Goal: Navigation & Orientation: Understand site structure

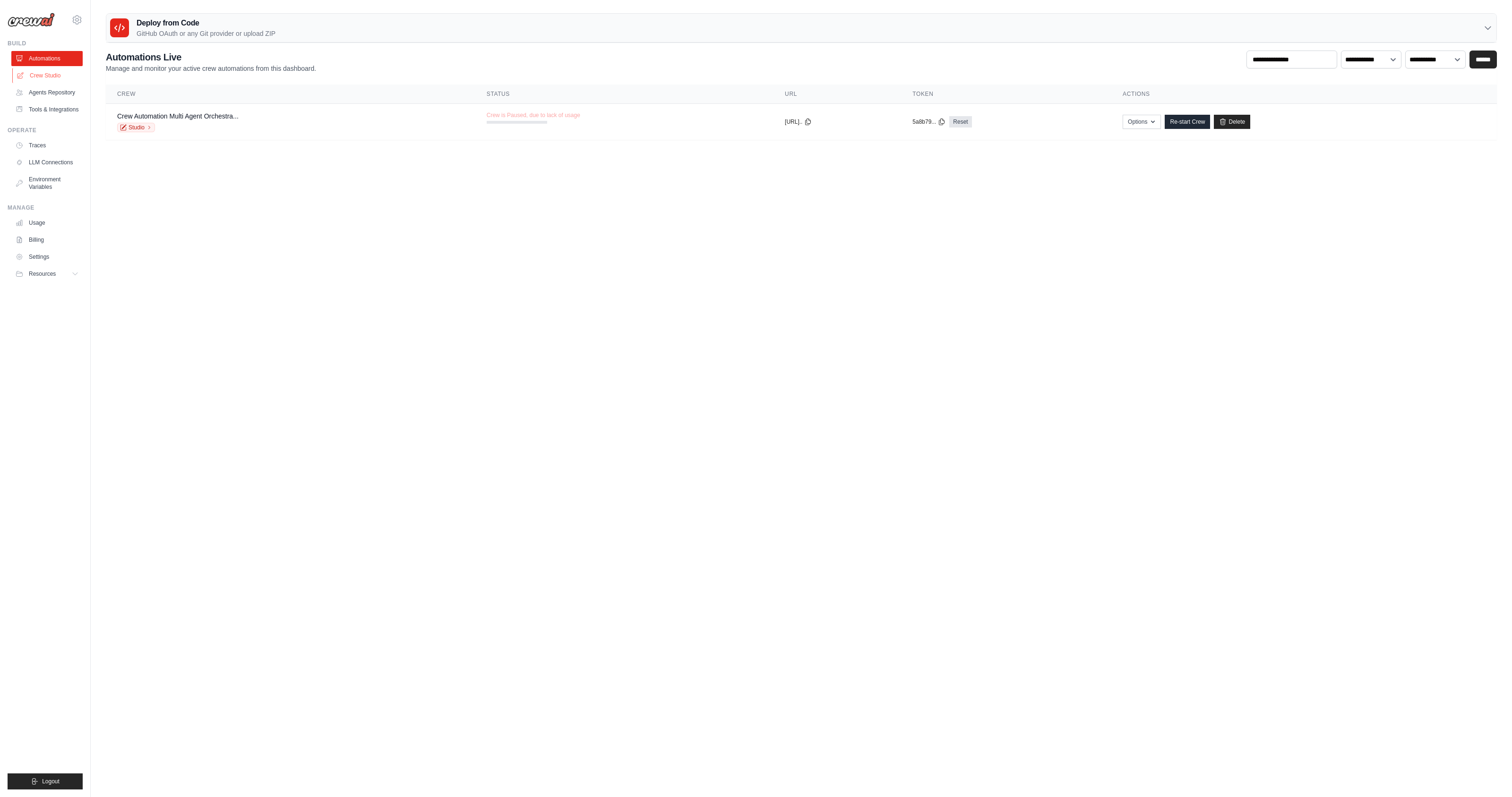
click at [47, 77] on link "Crew Studio" at bounding box center [47, 76] width 71 height 15
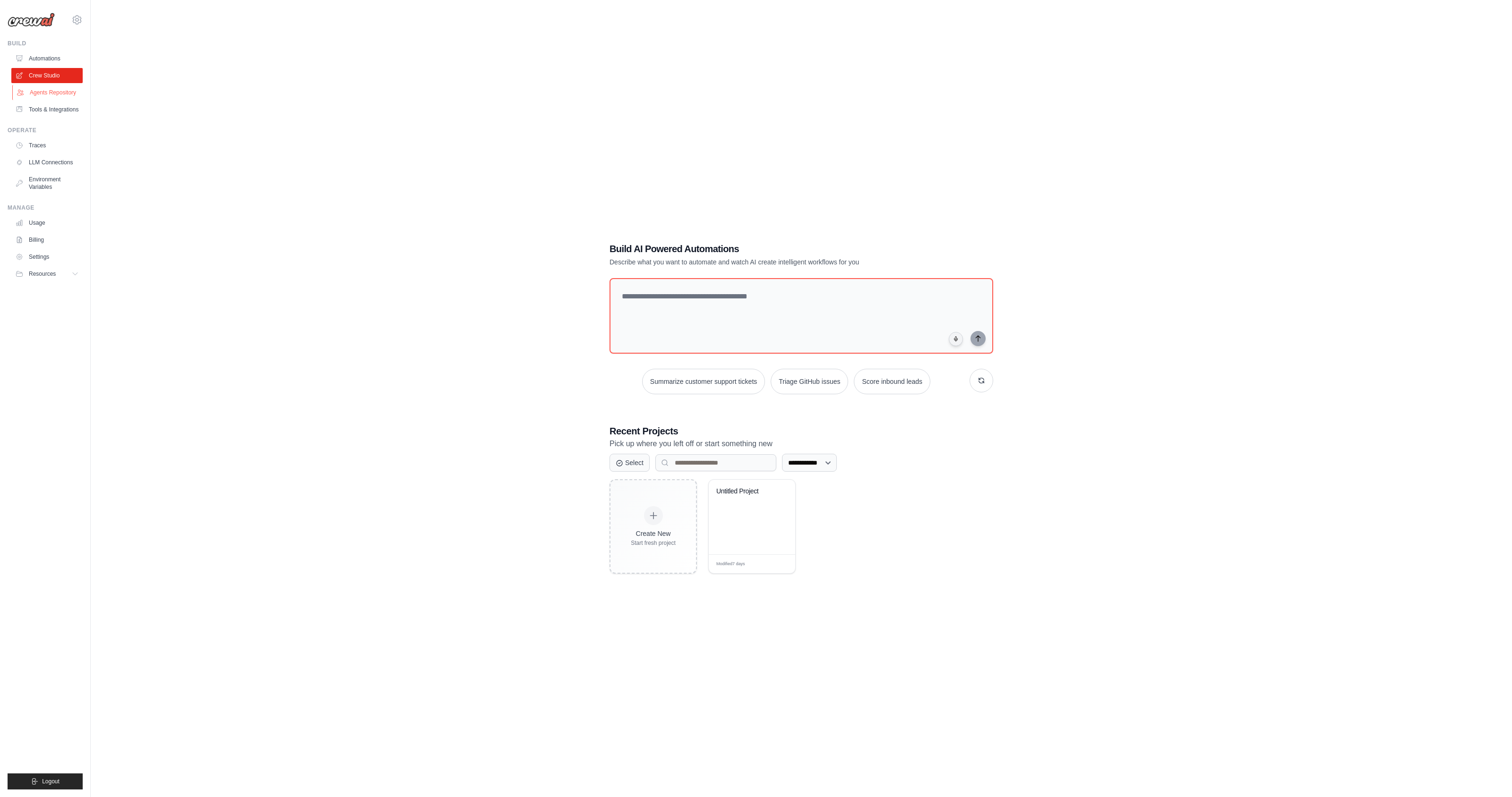
click at [43, 93] on link "Agents Repository" at bounding box center [47, 92] width 71 height 15
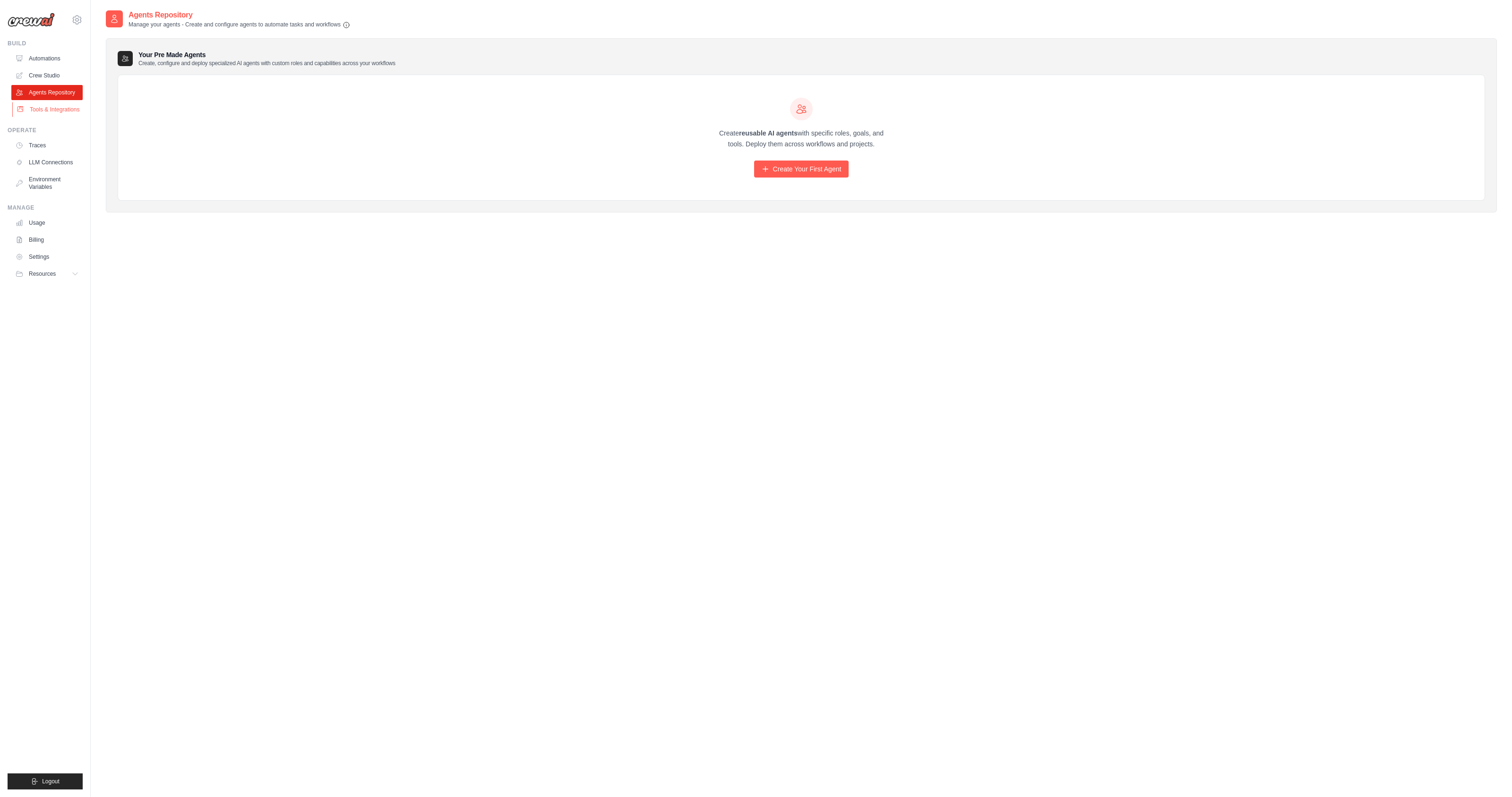
click at [57, 107] on link "Tools & Integrations" at bounding box center [47, 109] width 71 height 15
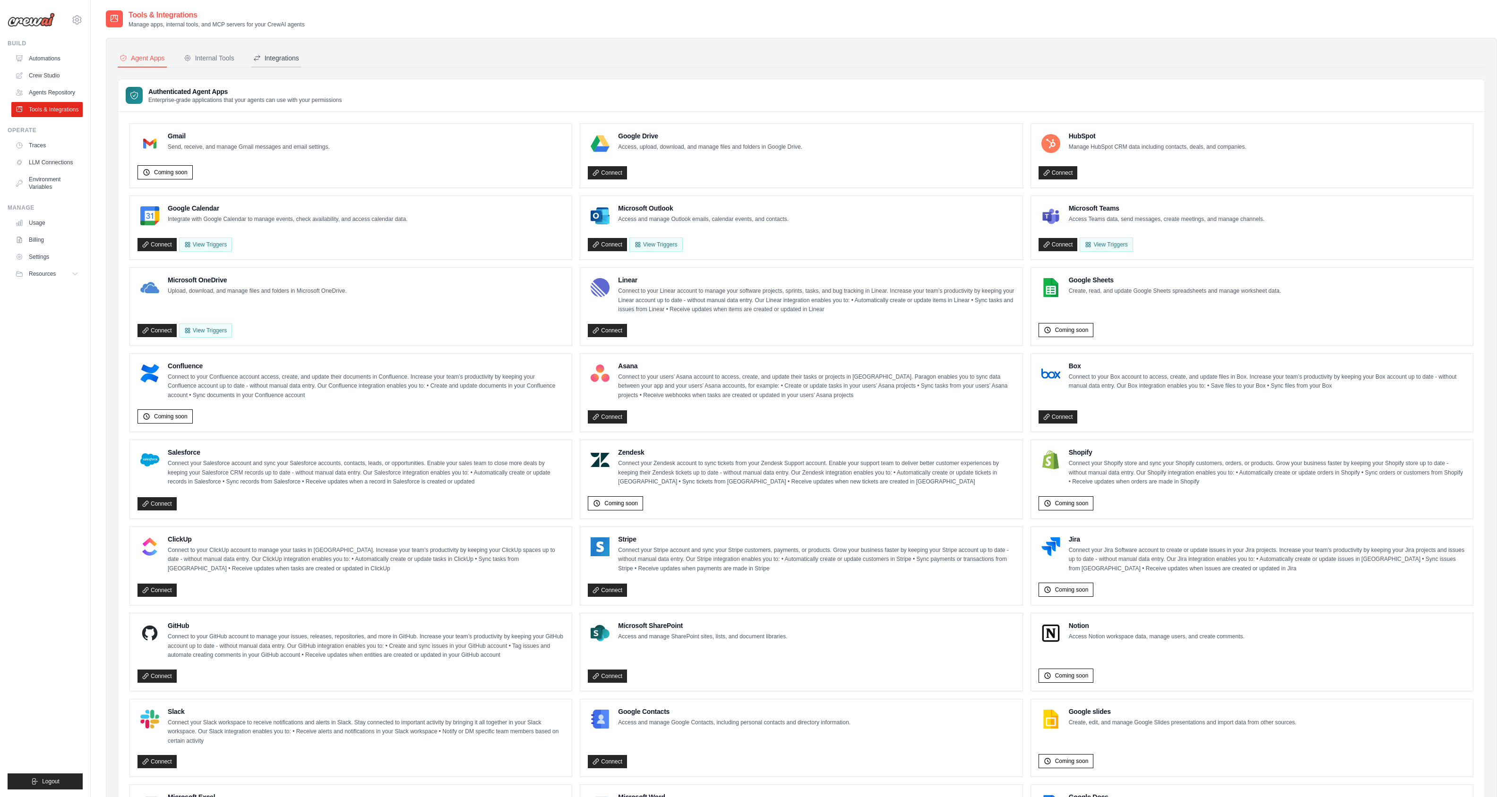
click at [286, 60] on div "Integrations" at bounding box center [276, 58] width 46 height 9
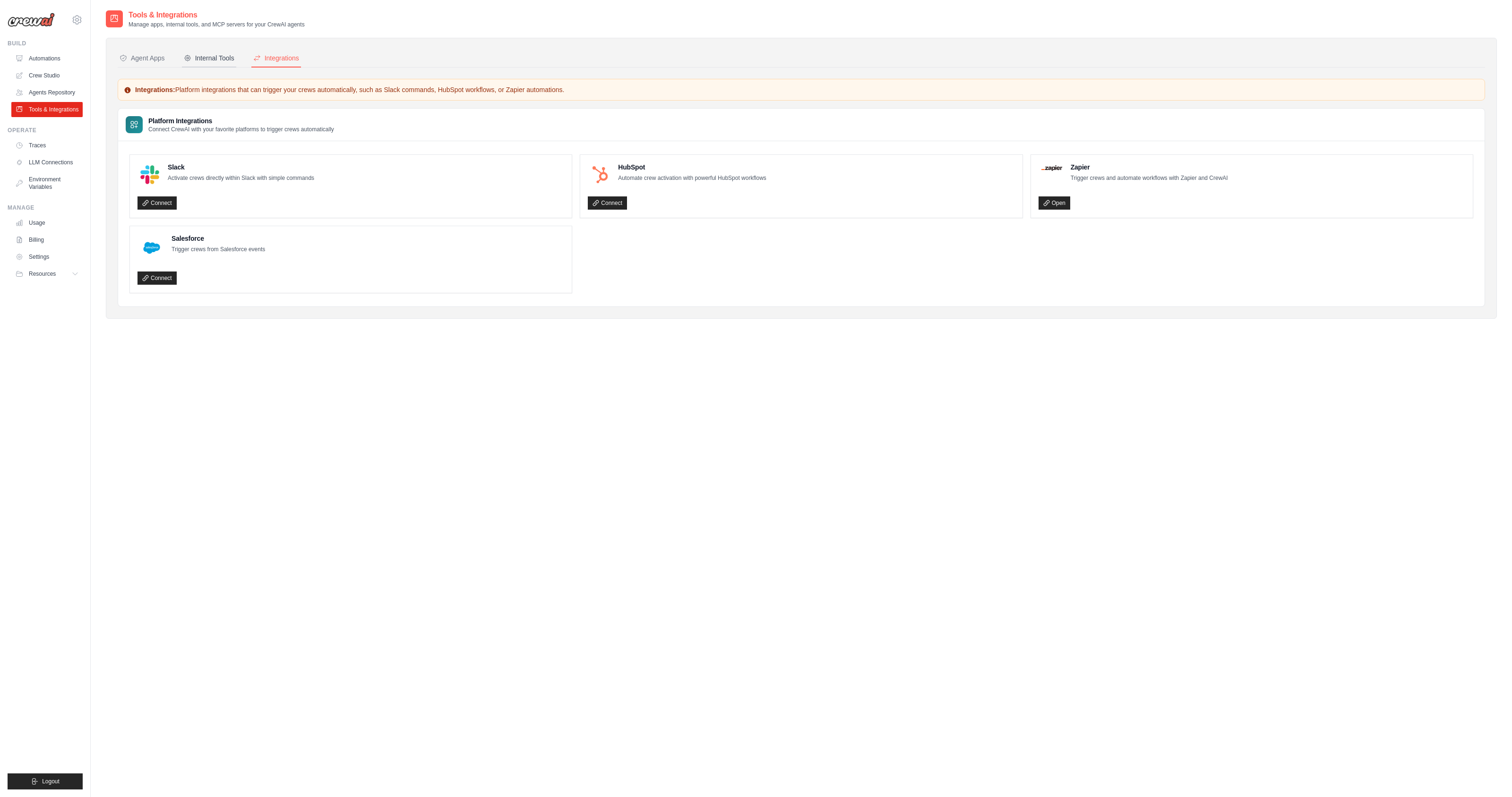
click at [220, 56] on div "Internal Tools" at bounding box center [209, 58] width 50 height 9
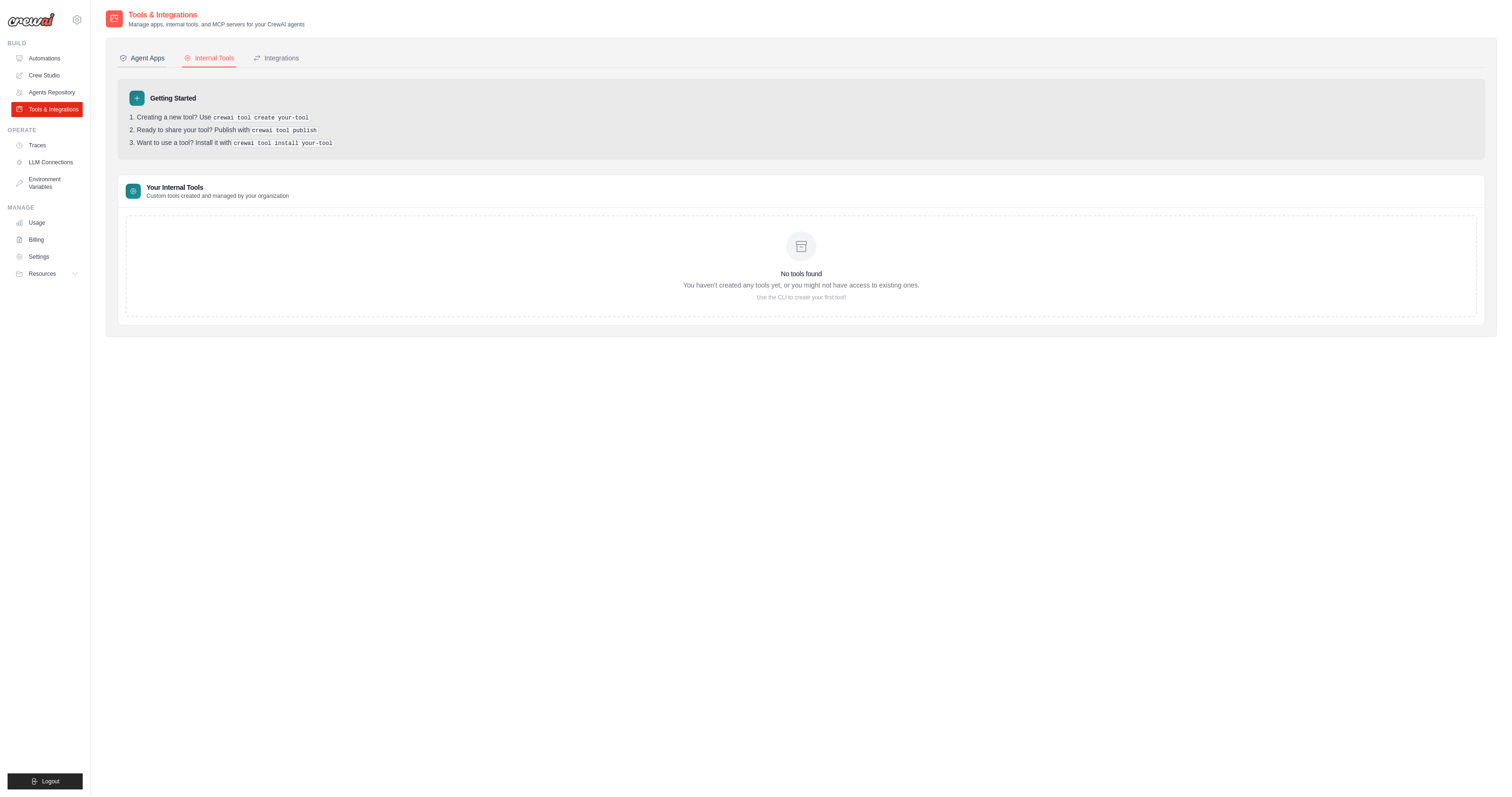
click at [158, 62] on div "Agent Apps" at bounding box center [142, 58] width 46 height 9
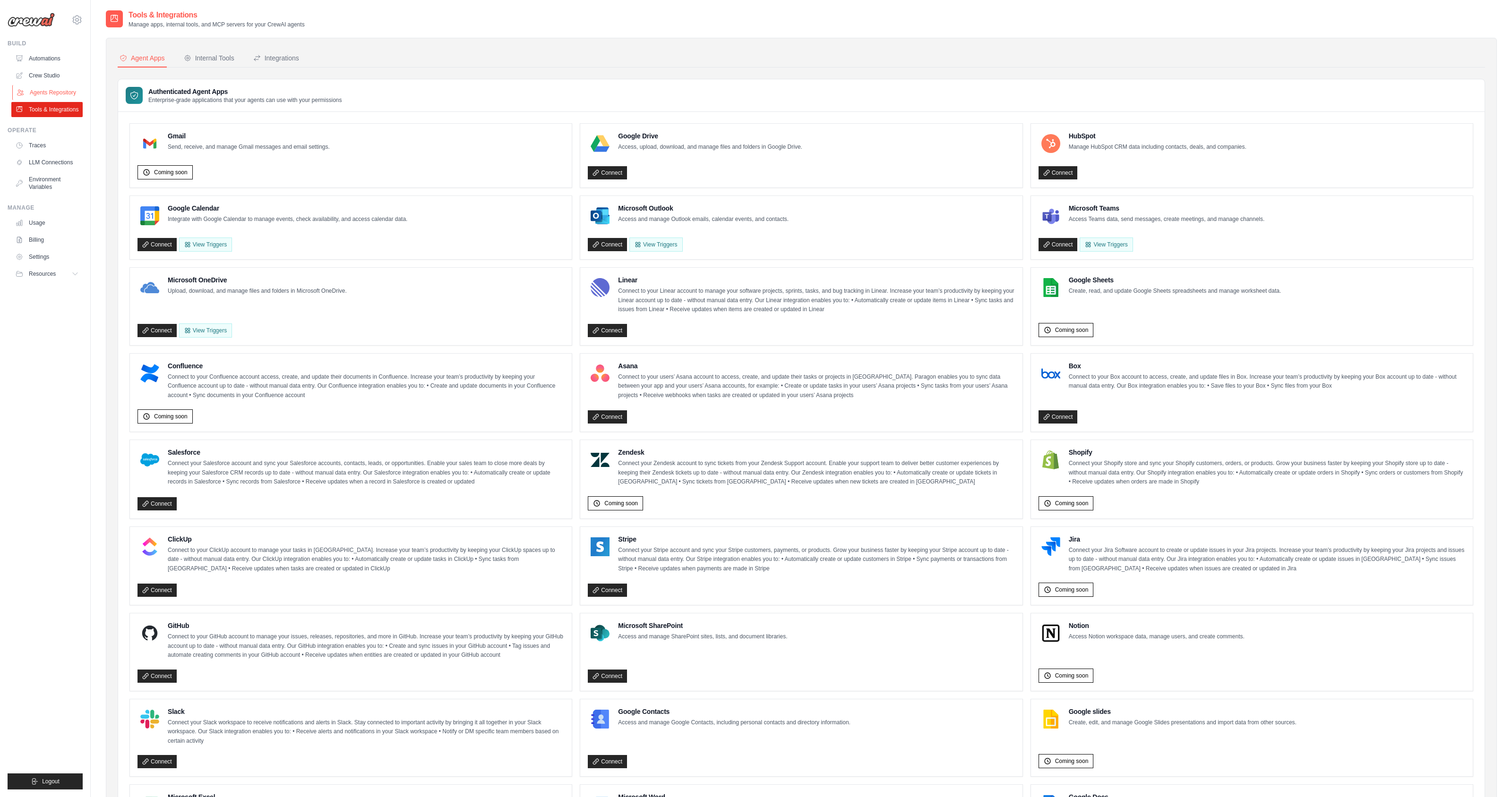
click at [45, 90] on link "Agents Repository" at bounding box center [47, 92] width 71 height 15
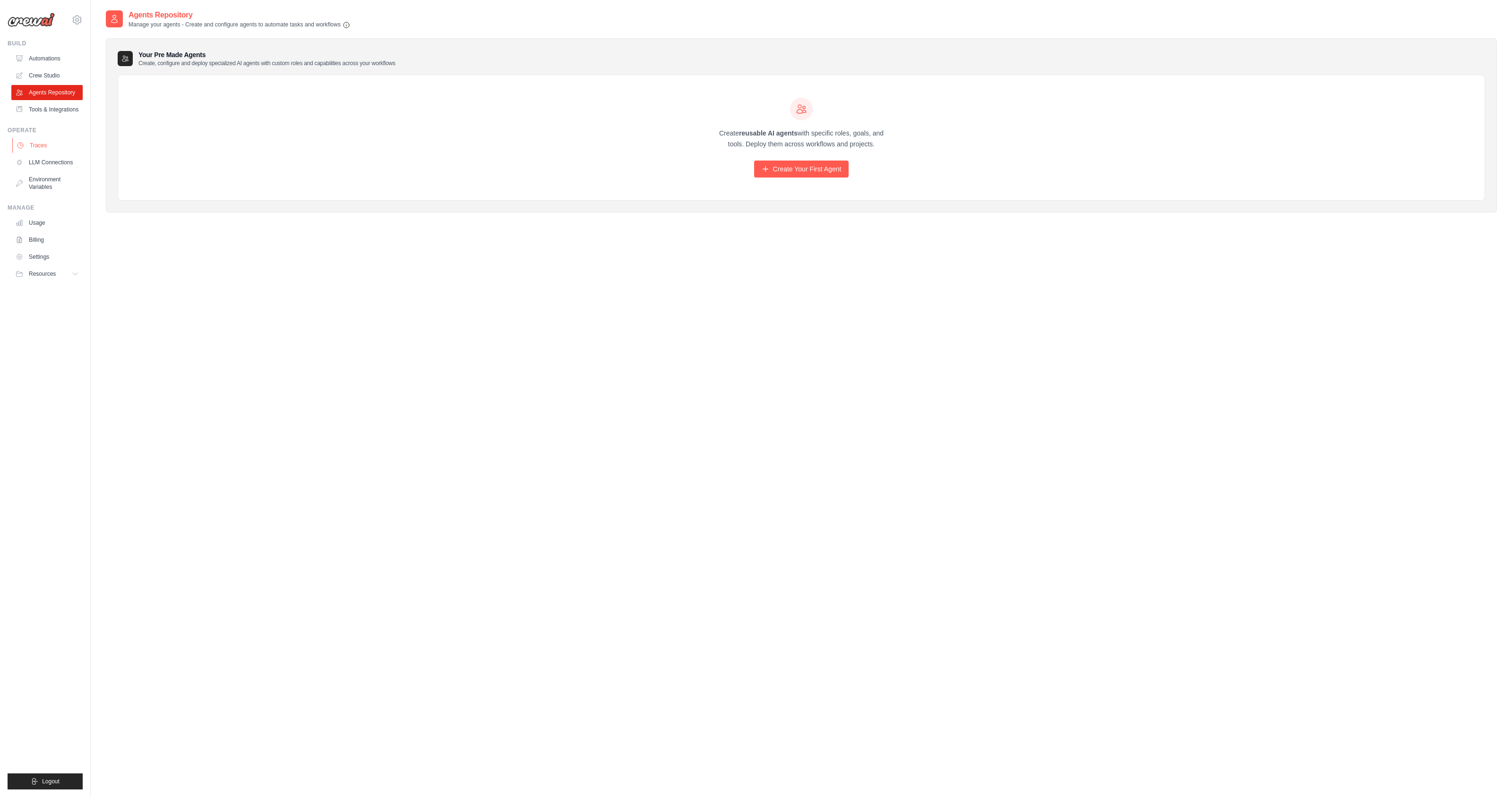
click at [28, 145] on link "Traces" at bounding box center [47, 145] width 71 height 15
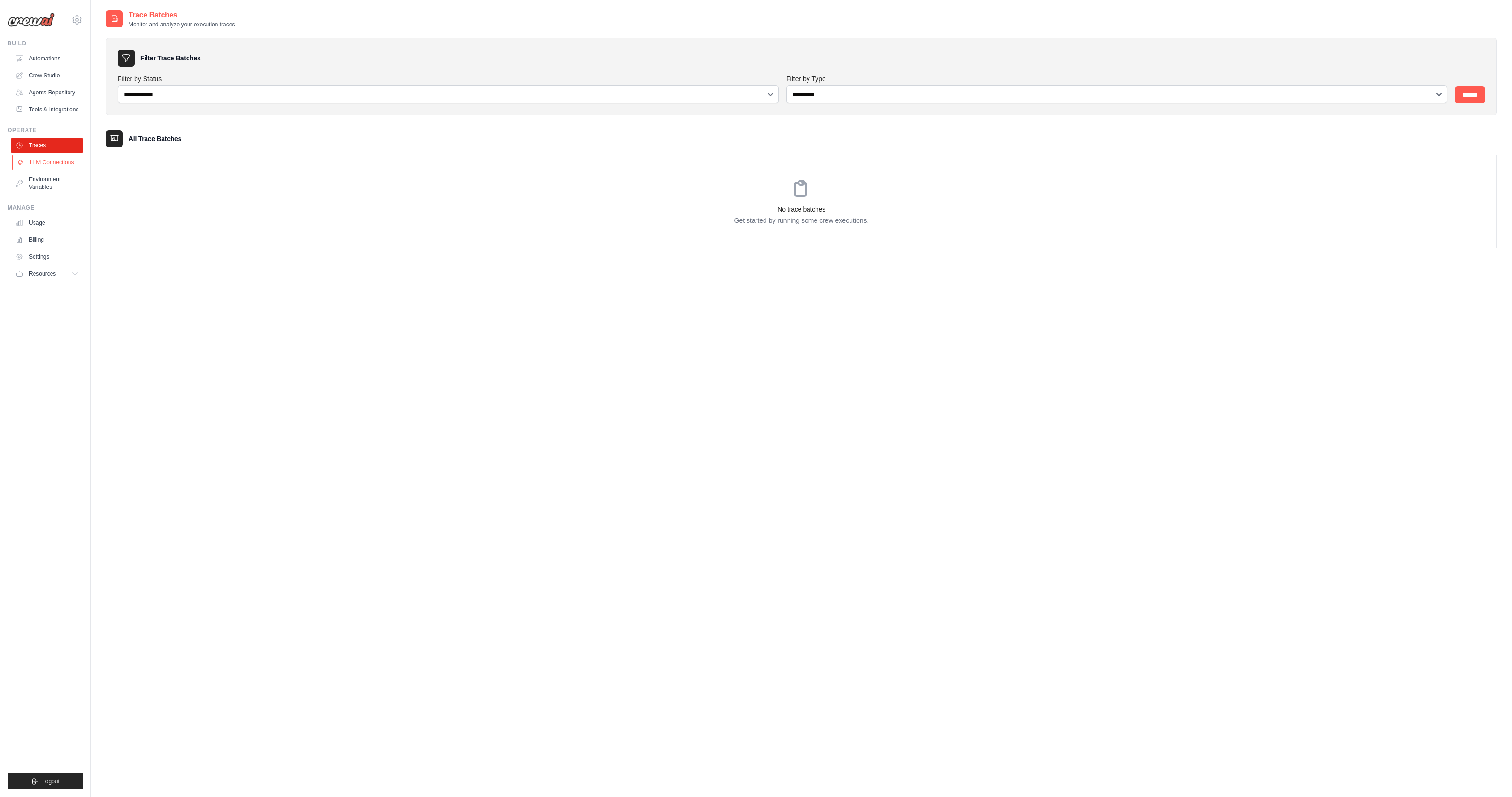
click at [50, 164] on link "LLM Connections" at bounding box center [47, 162] width 71 height 15
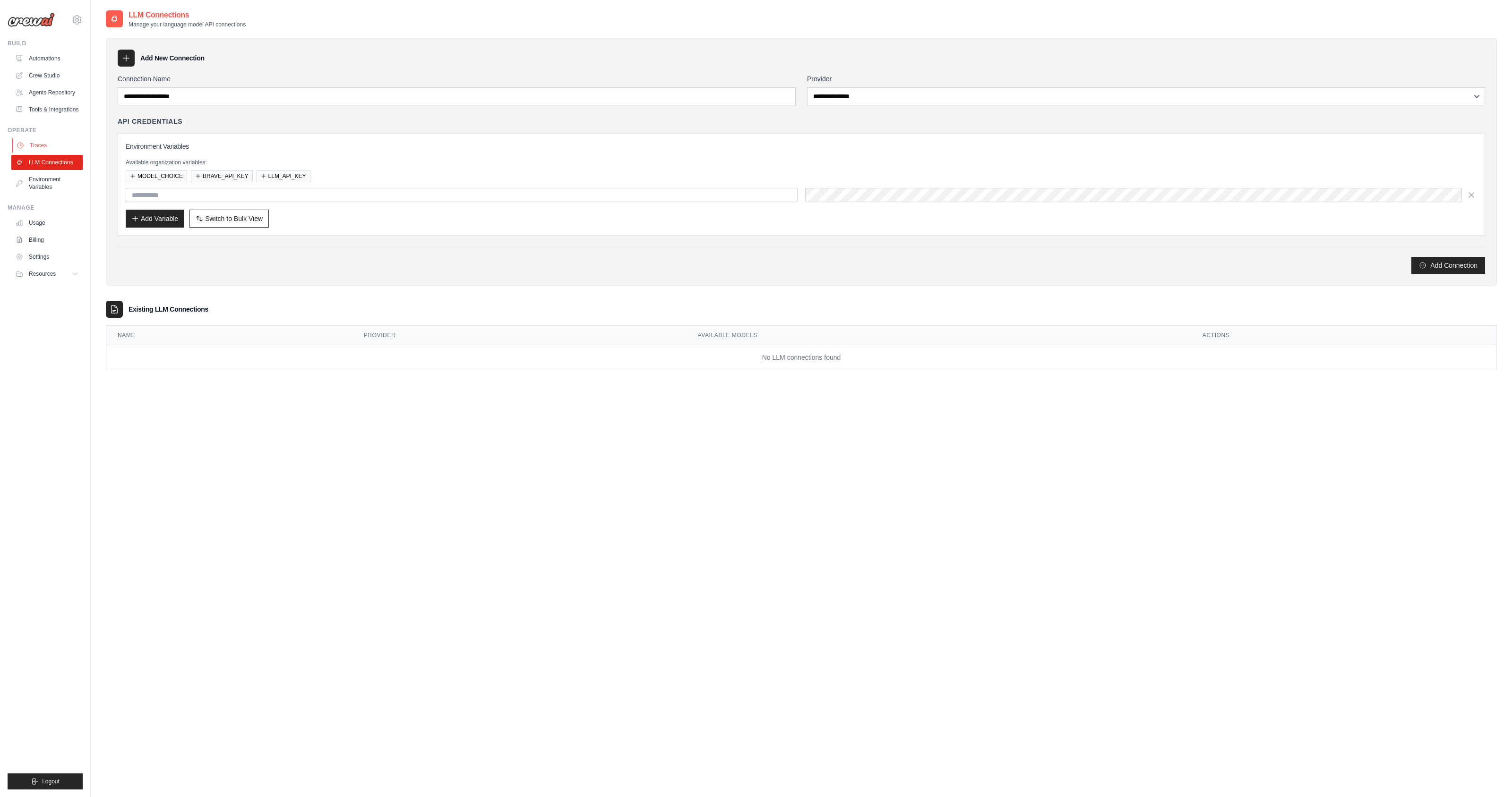
click at [42, 145] on link "Traces" at bounding box center [47, 145] width 71 height 15
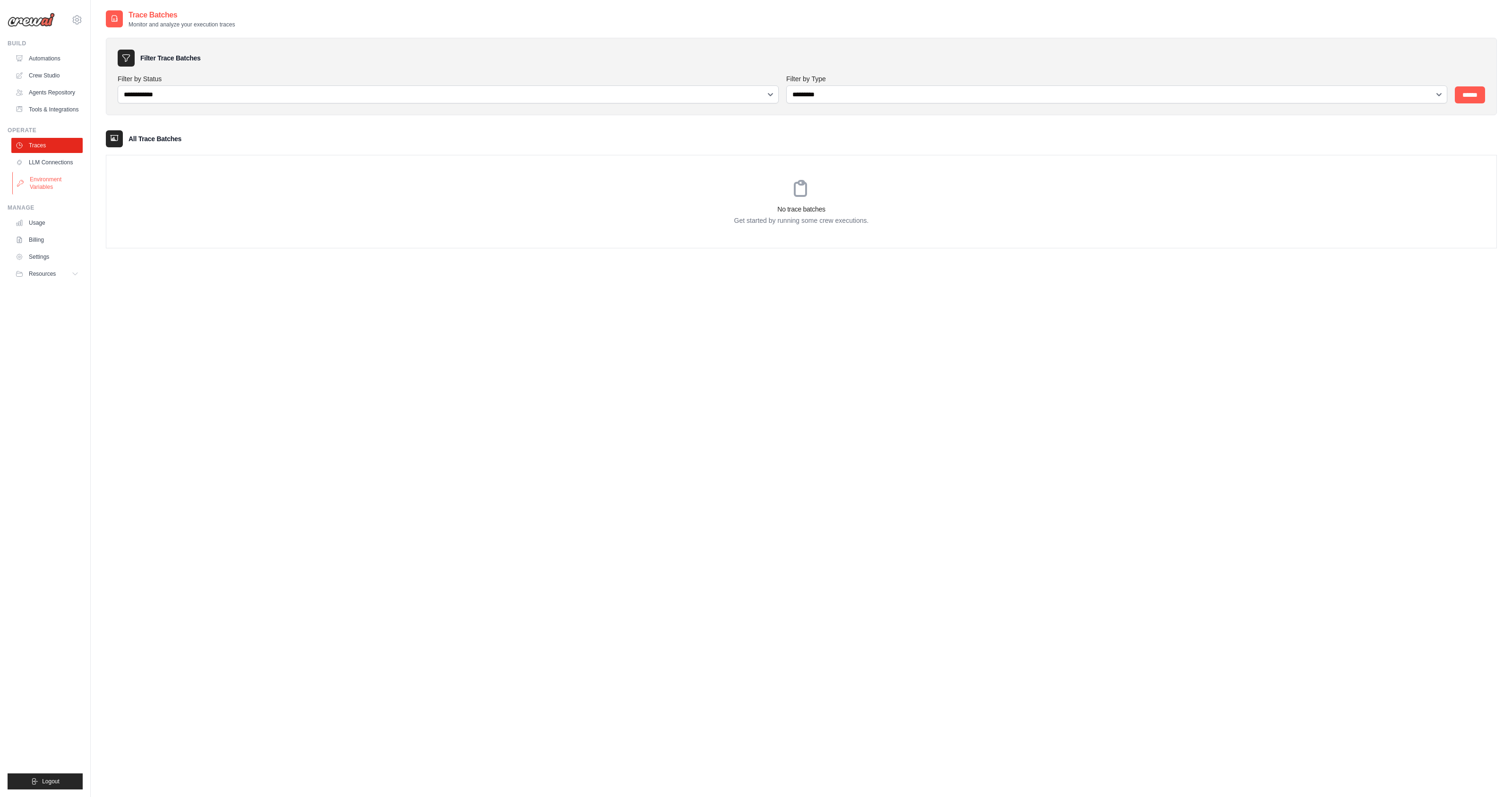
click at [37, 181] on link "Environment Variables" at bounding box center [47, 183] width 71 height 23
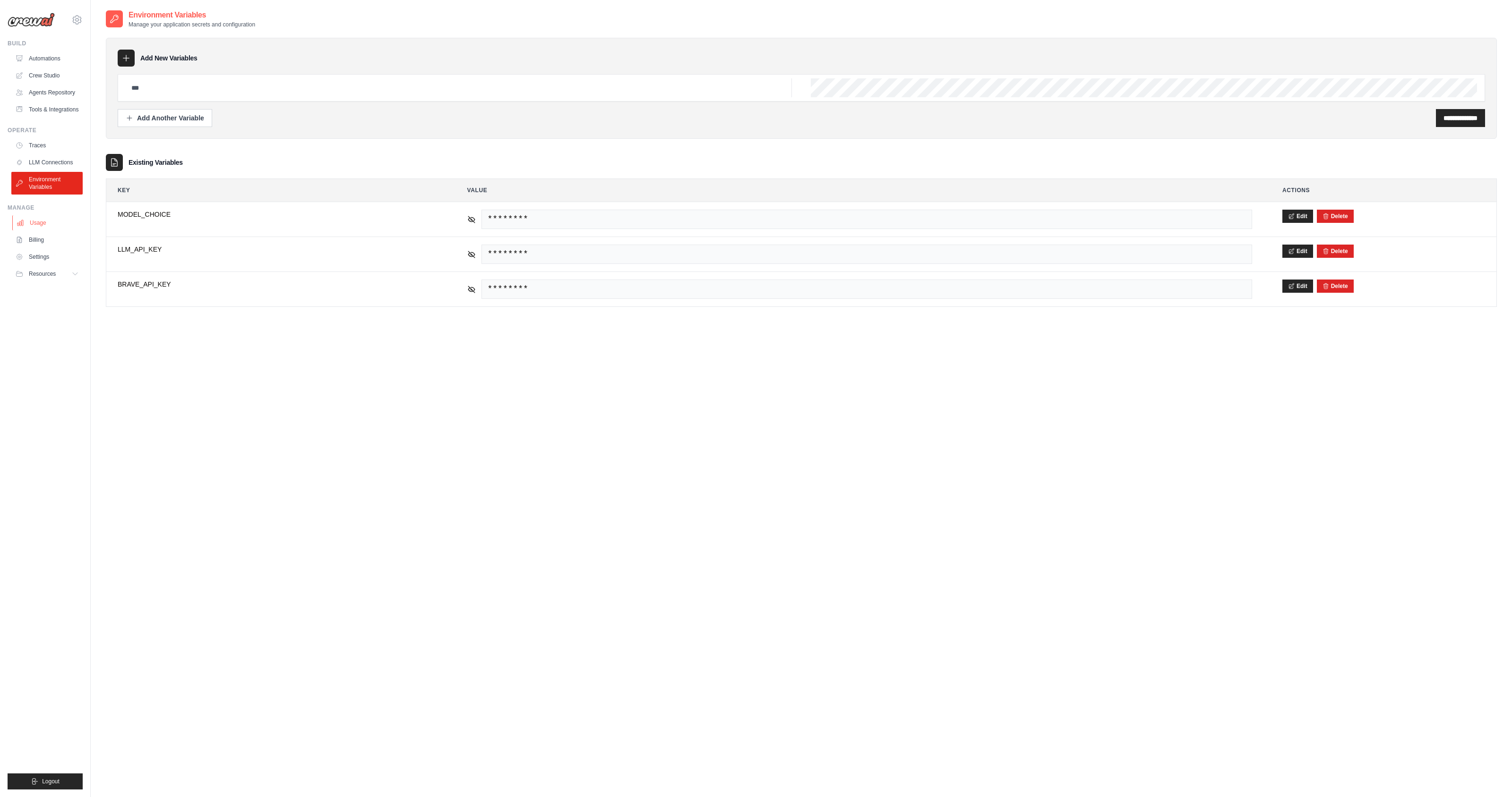
click at [36, 220] on link "Usage" at bounding box center [47, 222] width 71 height 15
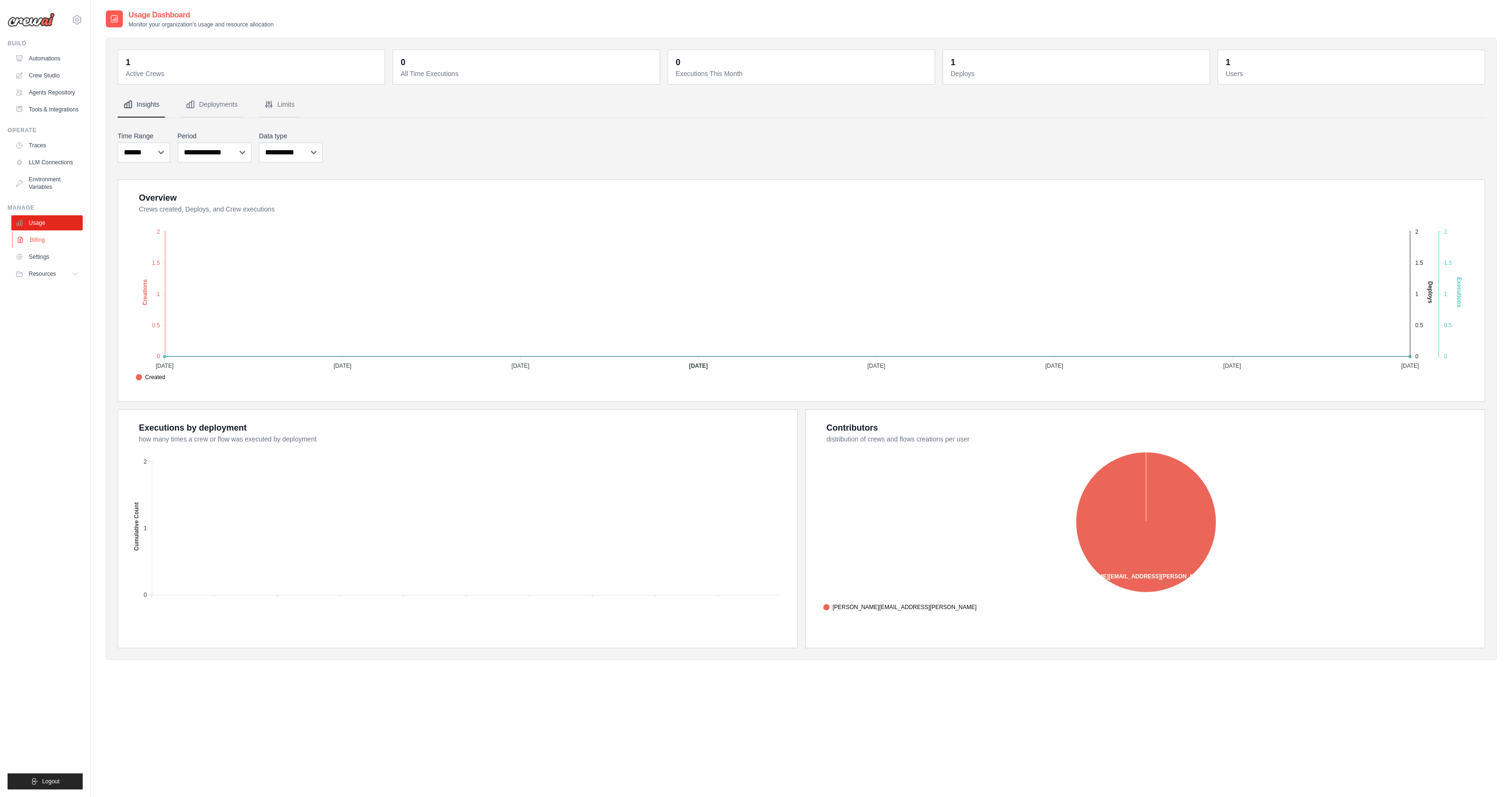
click at [39, 235] on link "Billing" at bounding box center [47, 240] width 71 height 15
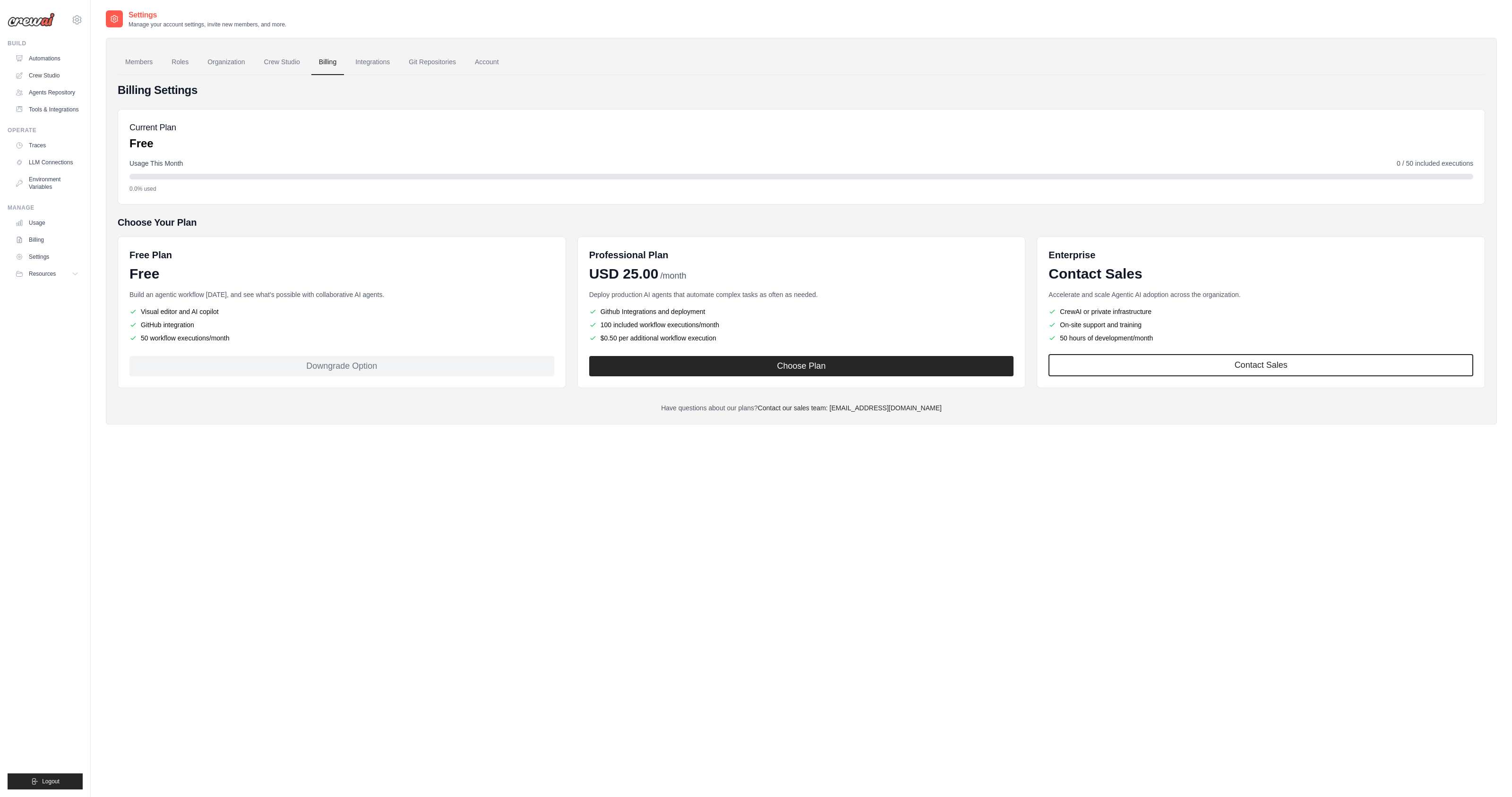
click at [45, 257] on link "Settings" at bounding box center [46, 257] width 71 height 15
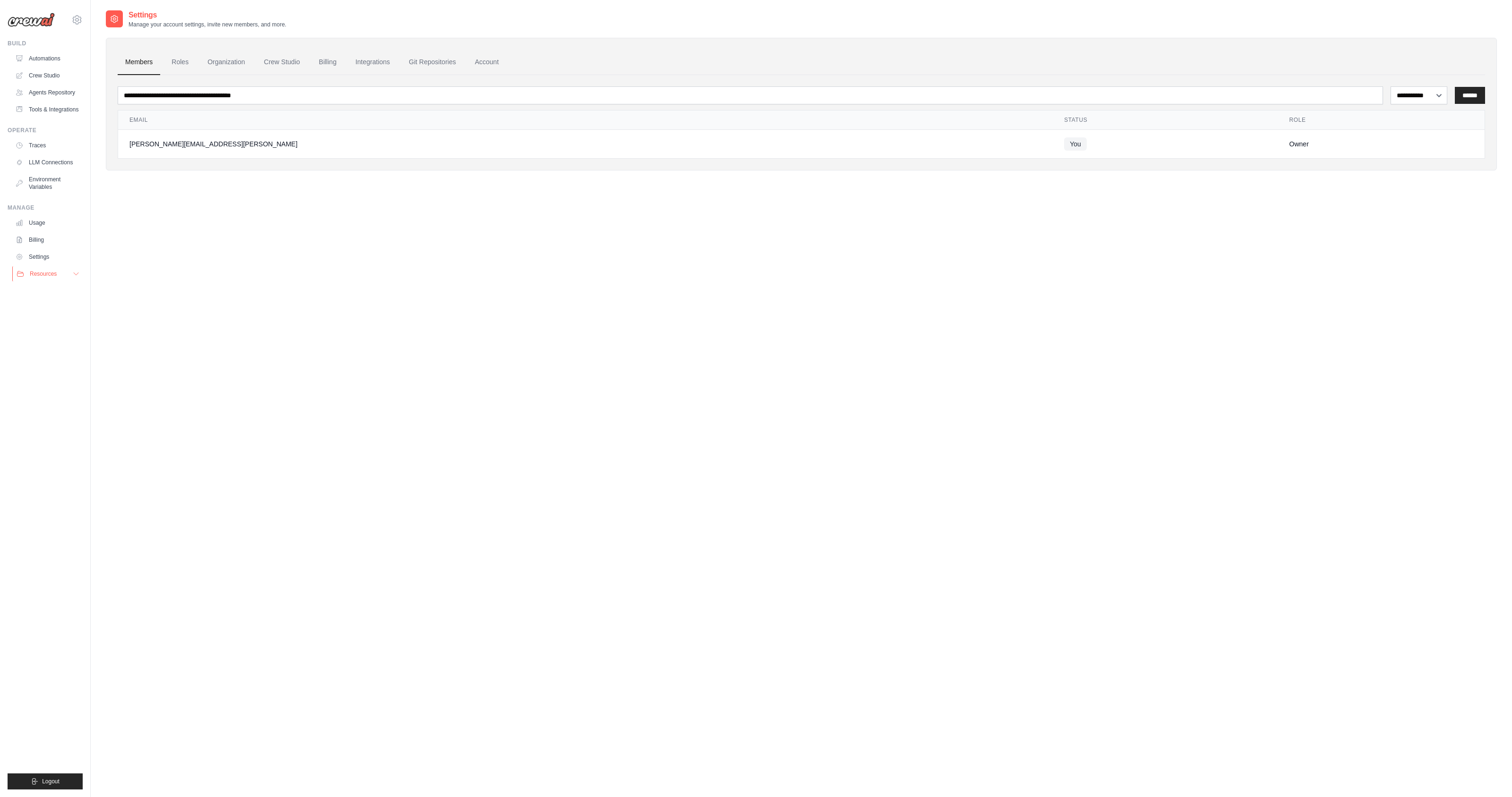
click at [45, 275] on span "Resources" at bounding box center [44, 274] width 27 height 7
click at [46, 57] on link "Automations" at bounding box center [47, 58] width 71 height 15
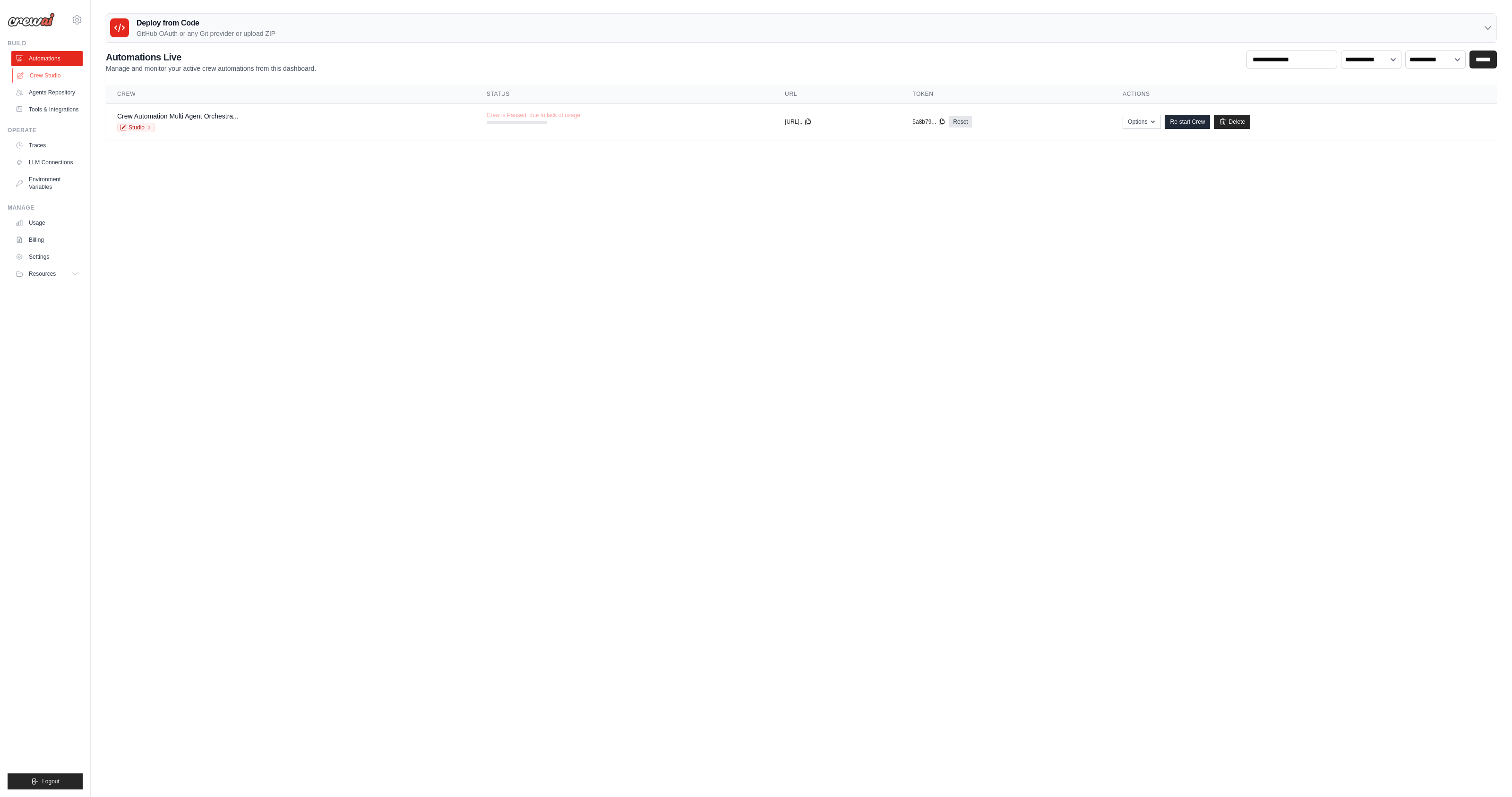
click at [43, 75] on link "Crew Studio" at bounding box center [47, 76] width 71 height 15
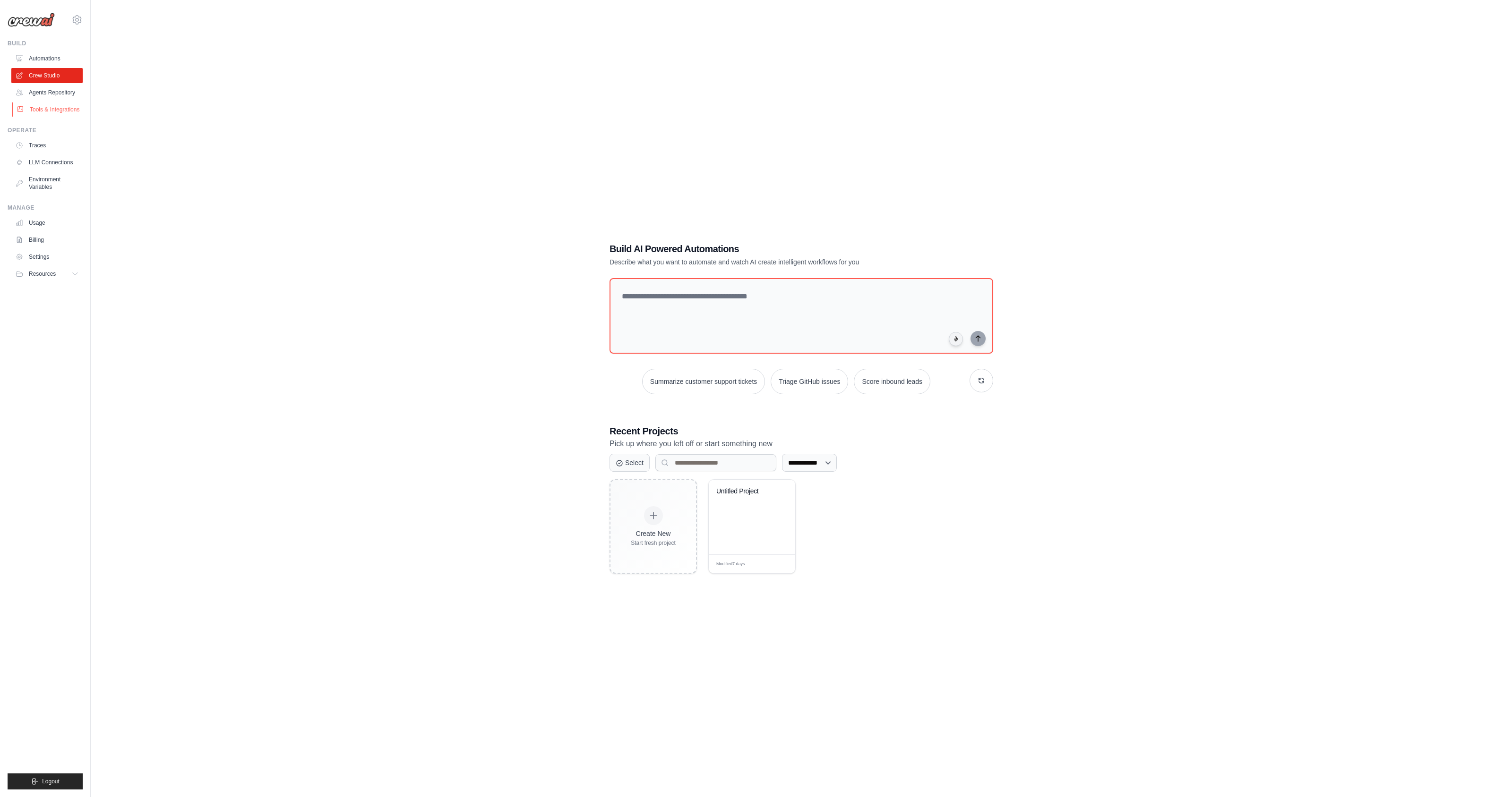
click at [45, 103] on link "Tools & Integrations" at bounding box center [47, 109] width 71 height 15
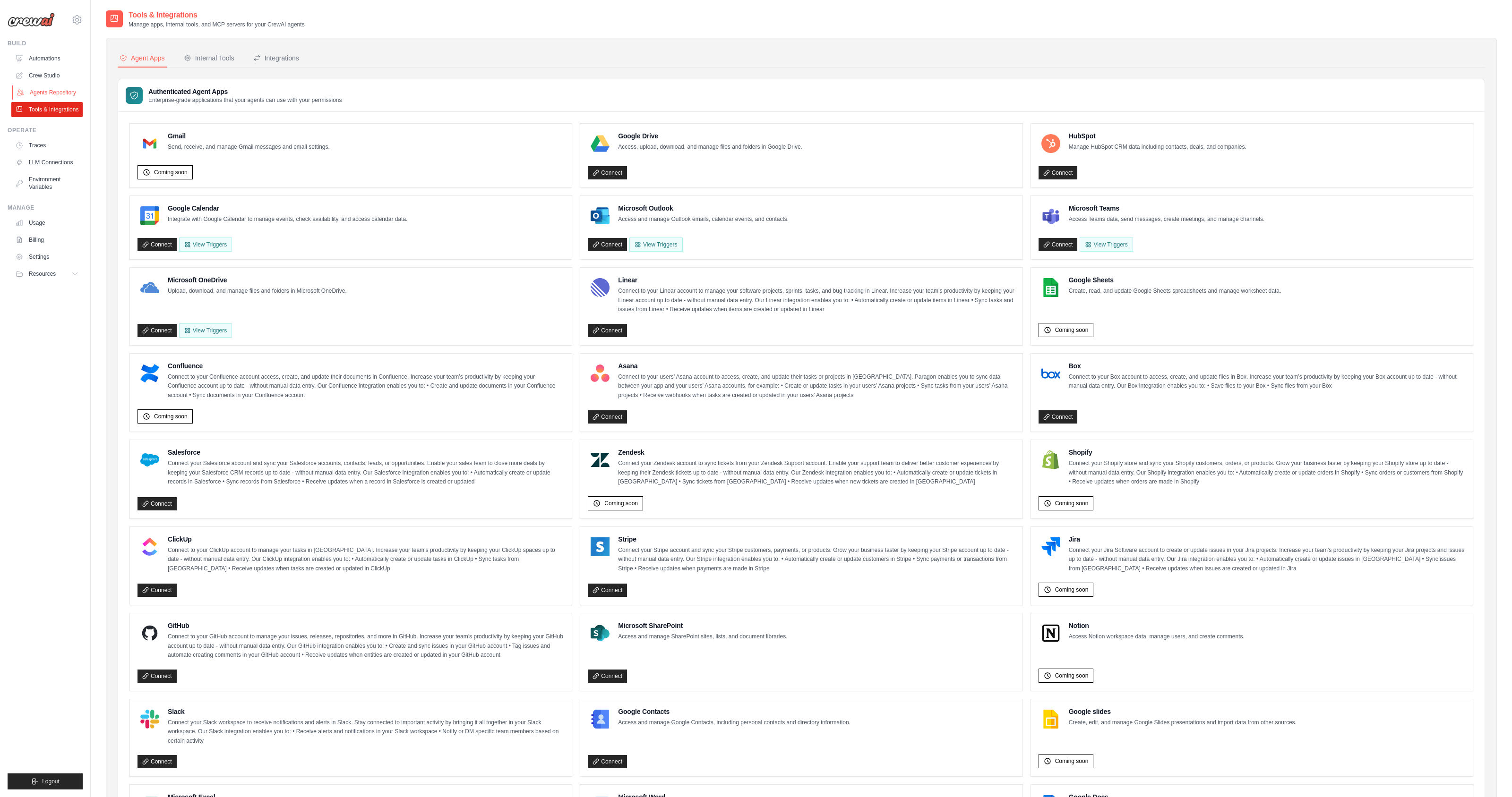
click at [45, 96] on link "Agents Repository" at bounding box center [47, 92] width 71 height 15
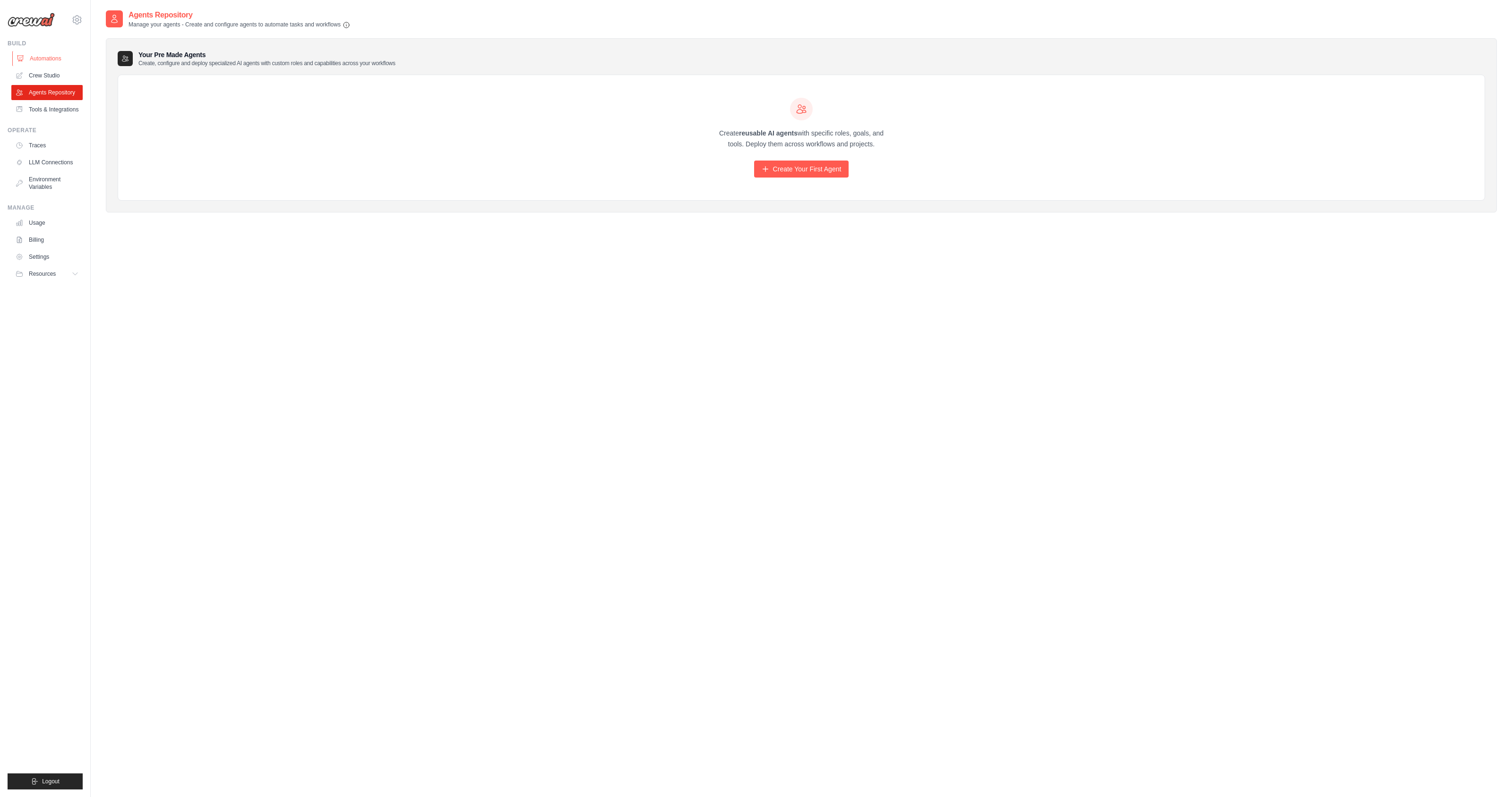
click at [43, 57] on link "Automations" at bounding box center [47, 58] width 71 height 15
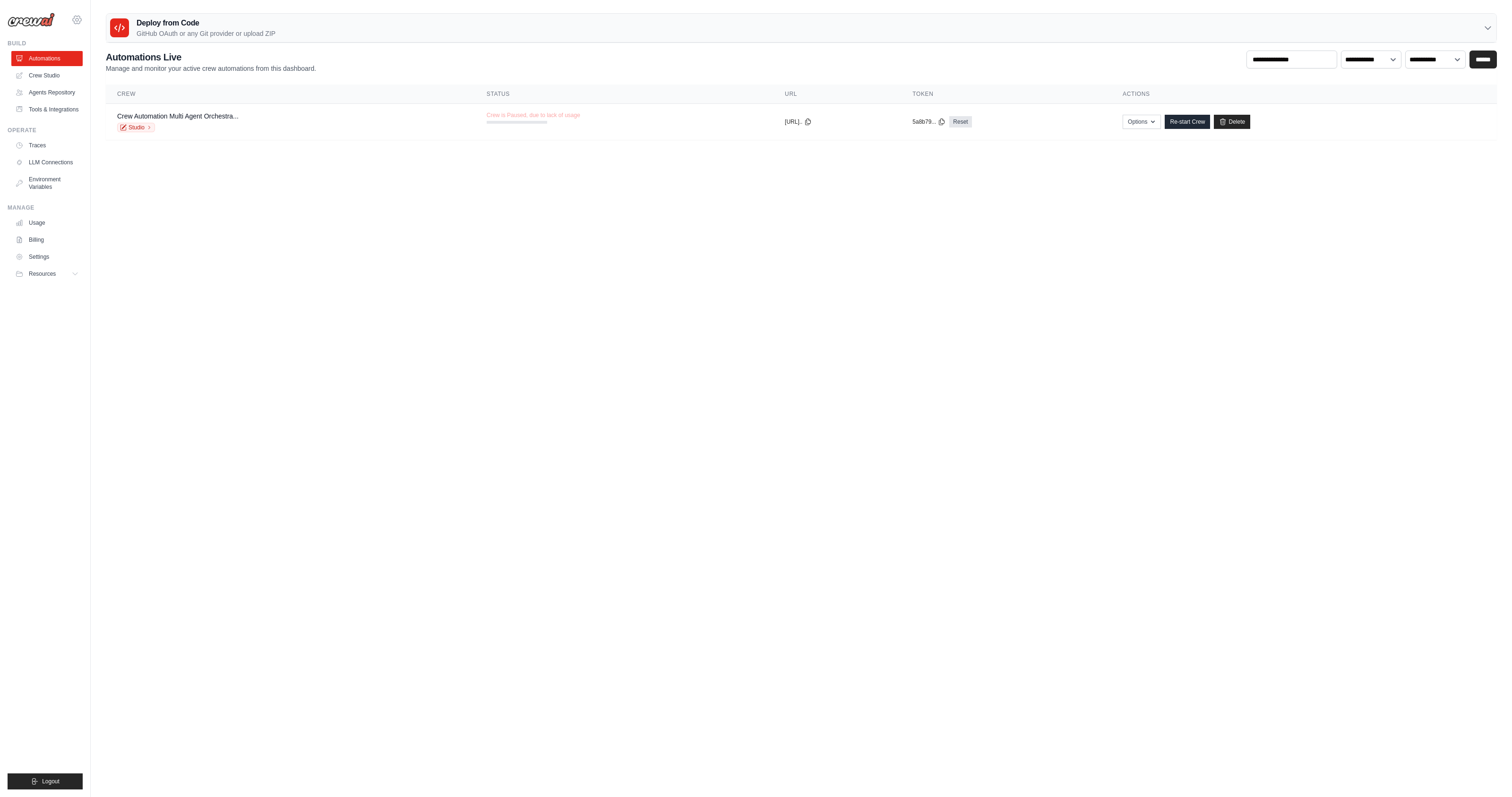
click at [72, 17] on icon at bounding box center [77, 20] width 11 height 11
click at [56, 60] on link "Automations" at bounding box center [47, 58] width 71 height 15
click at [53, 73] on link "Crew Studio" at bounding box center [47, 76] width 71 height 15
click at [53, 94] on link "Agents Repository" at bounding box center [47, 92] width 71 height 15
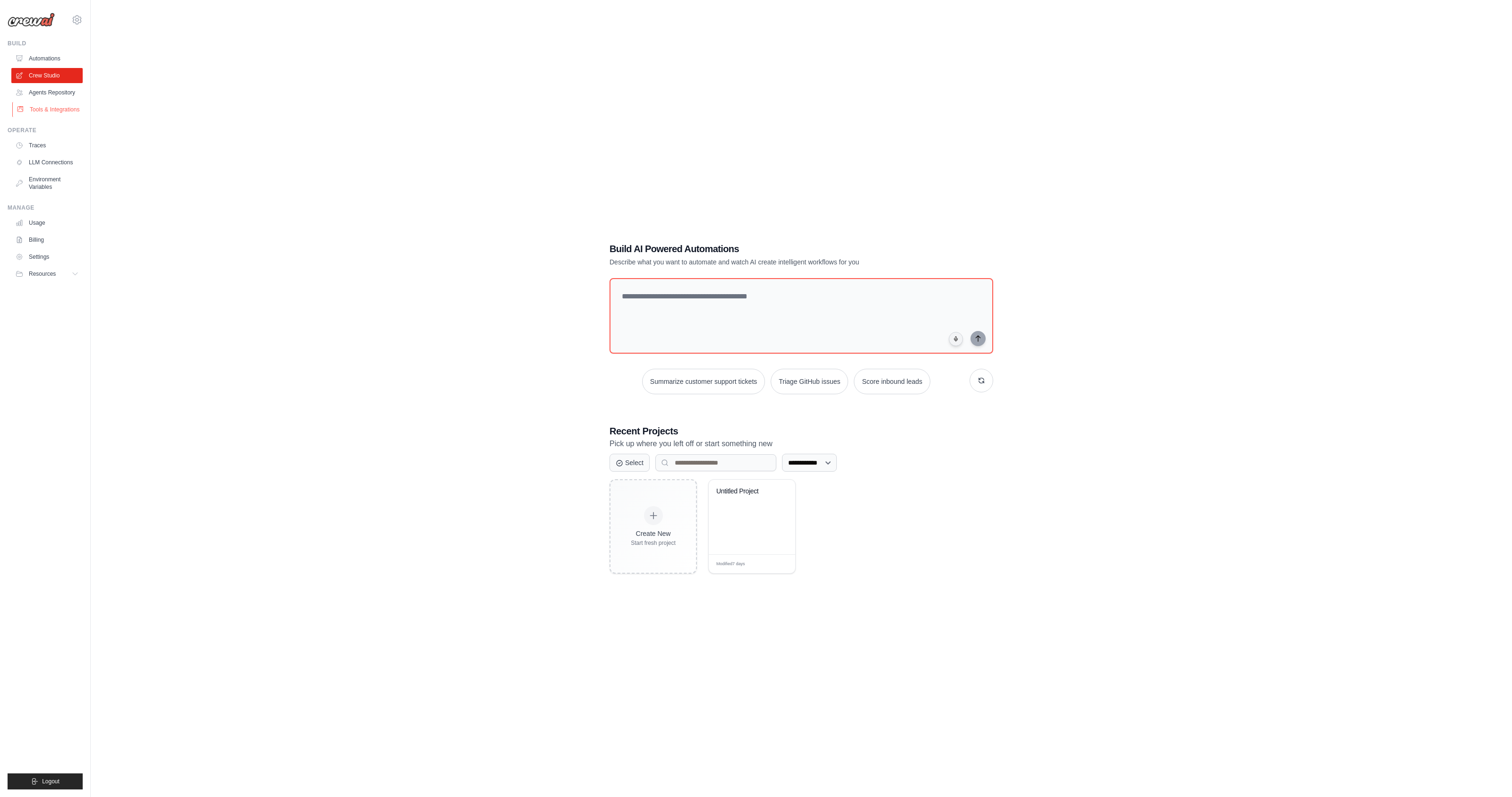
click at [53, 109] on link "Tools & Integrations" at bounding box center [47, 109] width 71 height 15
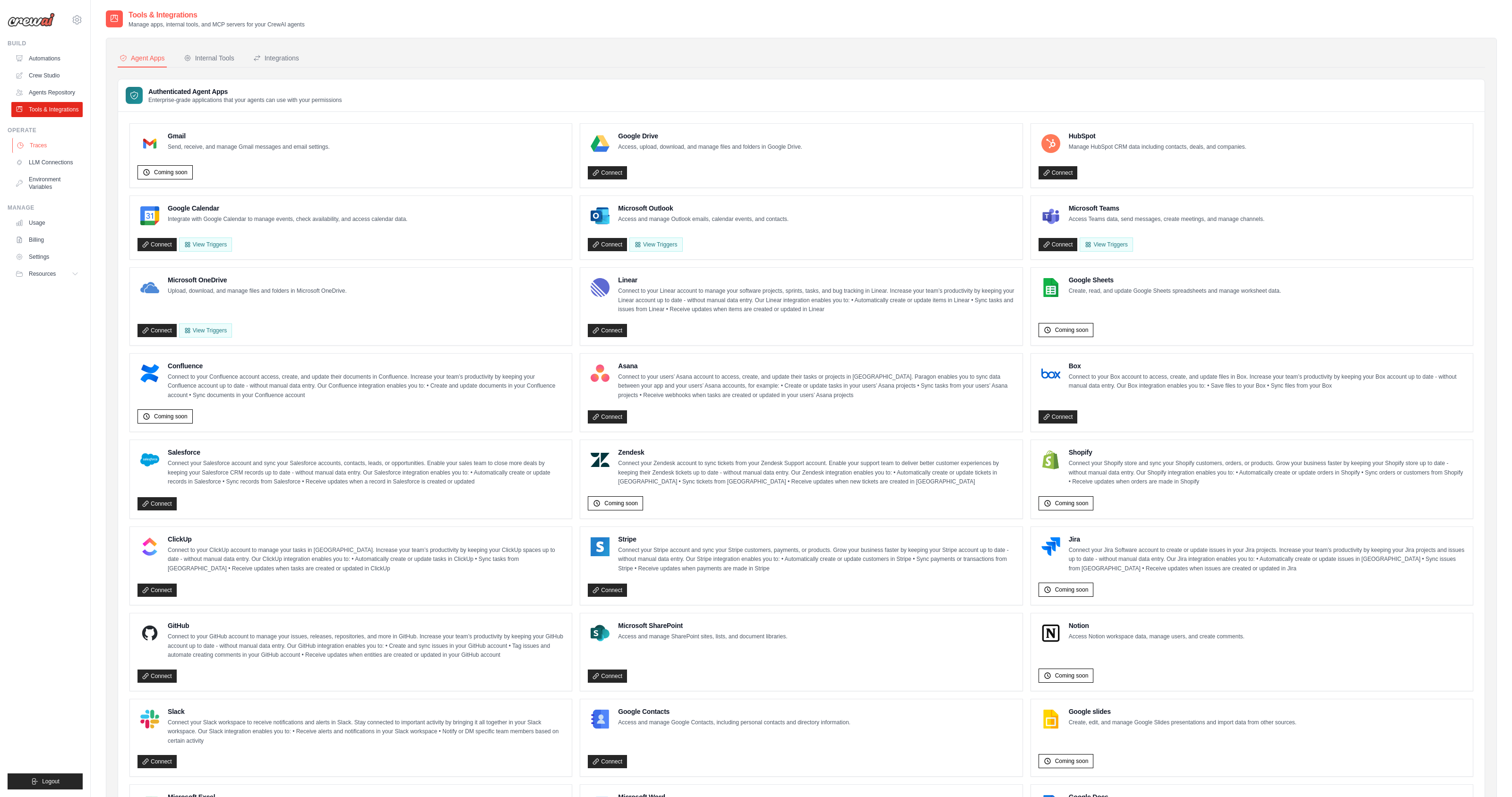
click at [37, 144] on link "Traces" at bounding box center [47, 145] width 71 height 15
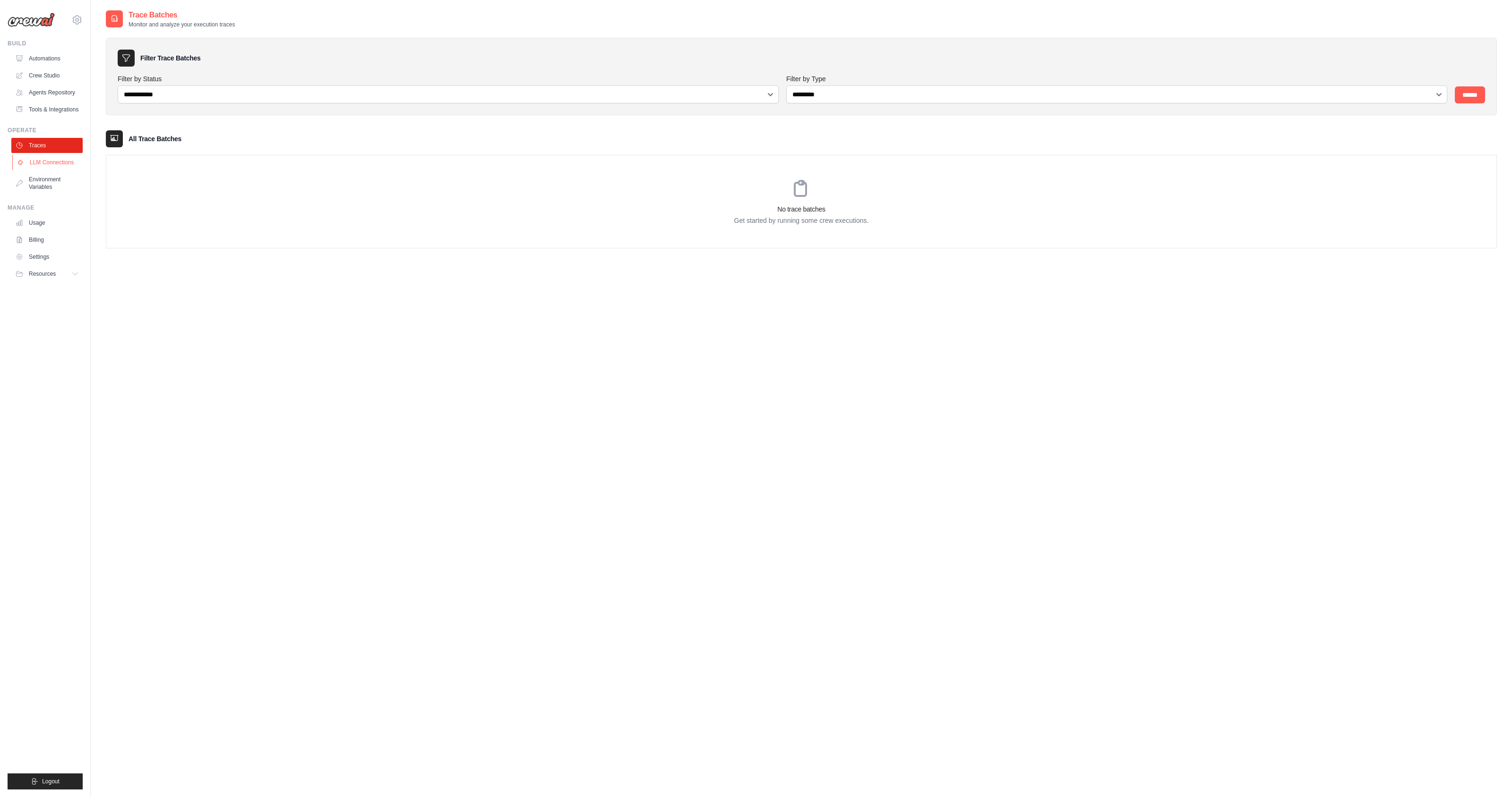
click at [48, 157] on link "LLM Connections" at bounding box center [47, 162] width 71 height 15
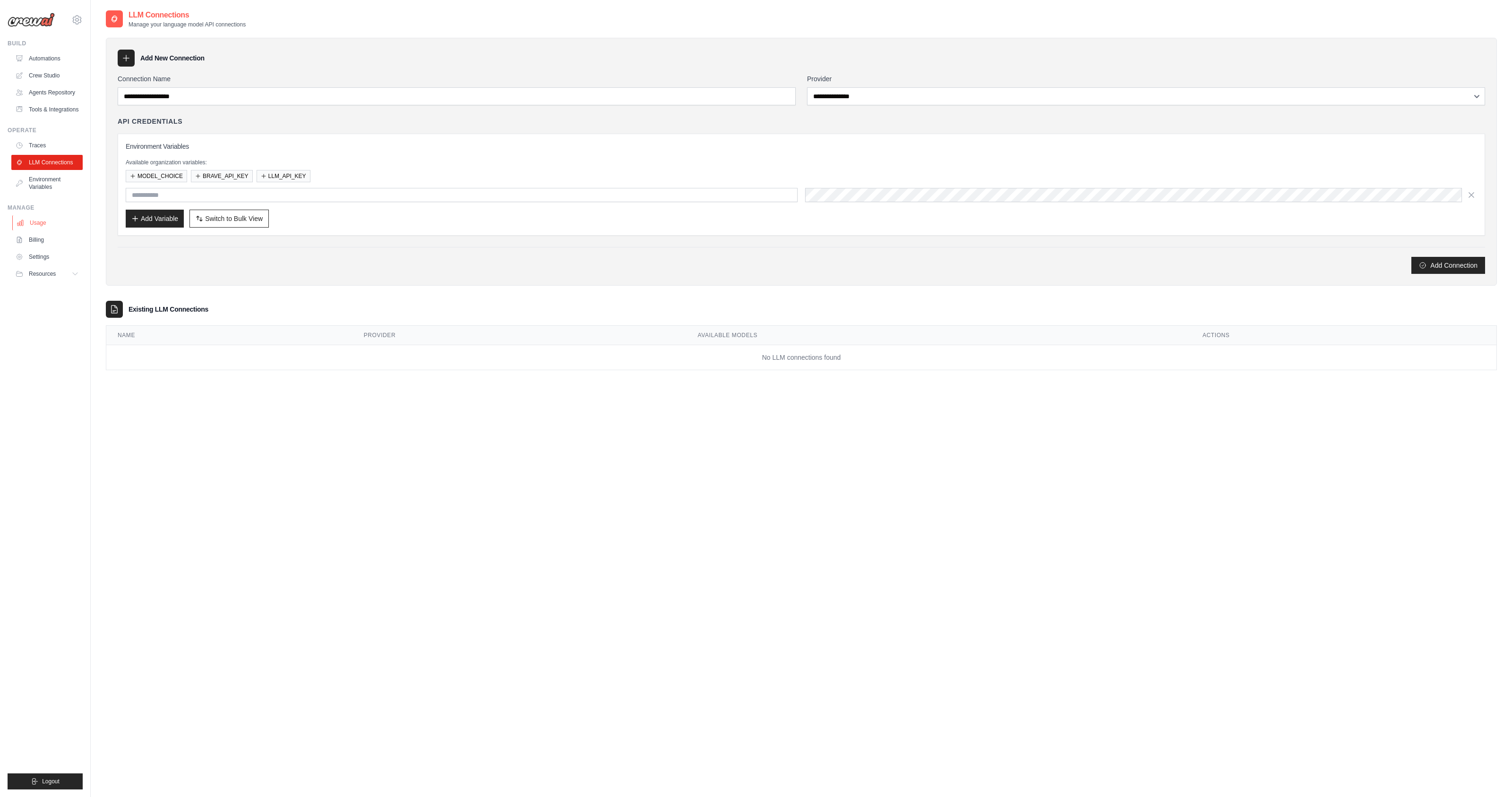
click at [49, 222] on link "Usage" at bounding box center [47, 222] width 71 height 15
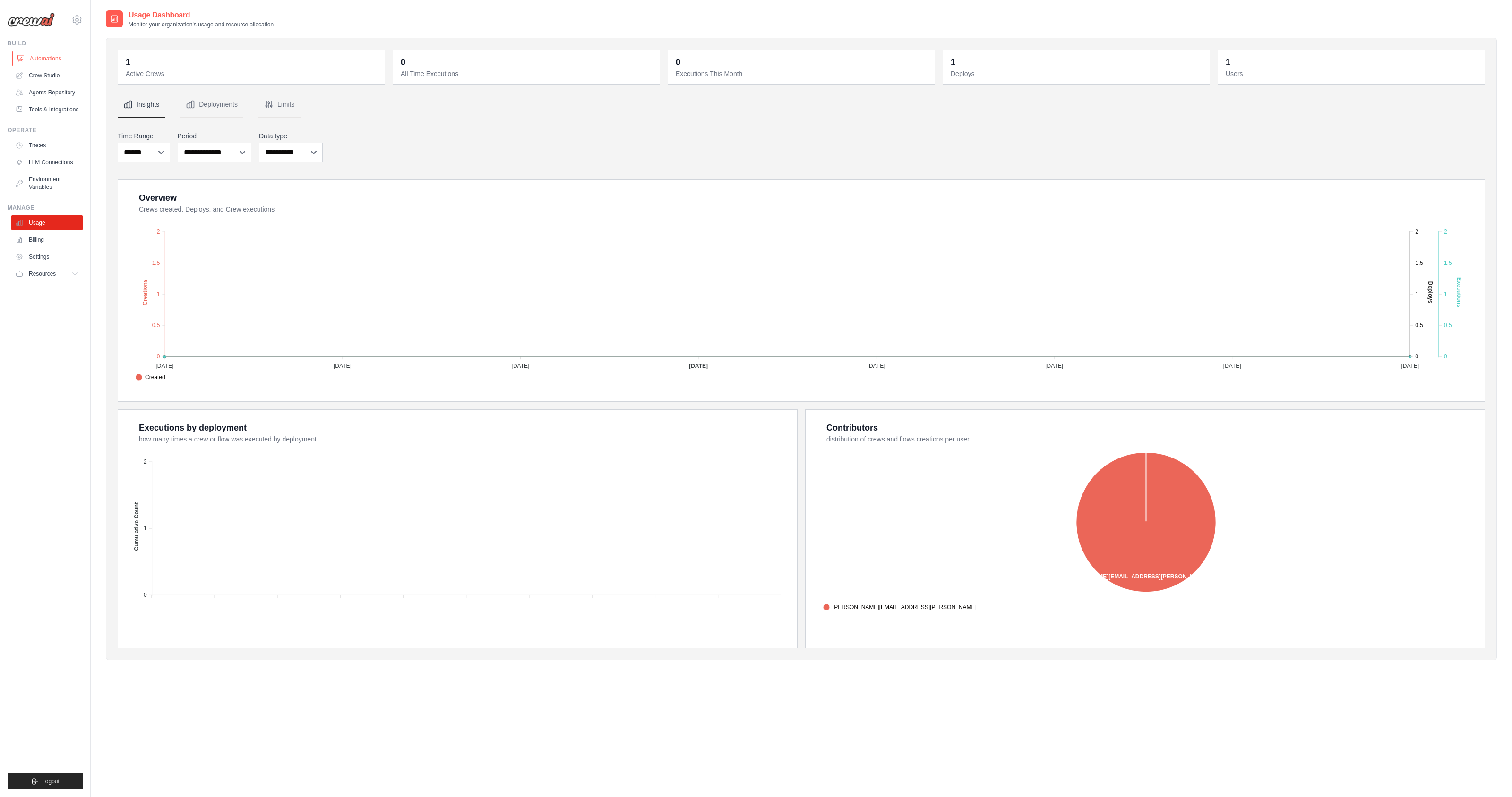
click at [55, 57] on link "Automations" at bounding box center [47, 58] width 71 height 15
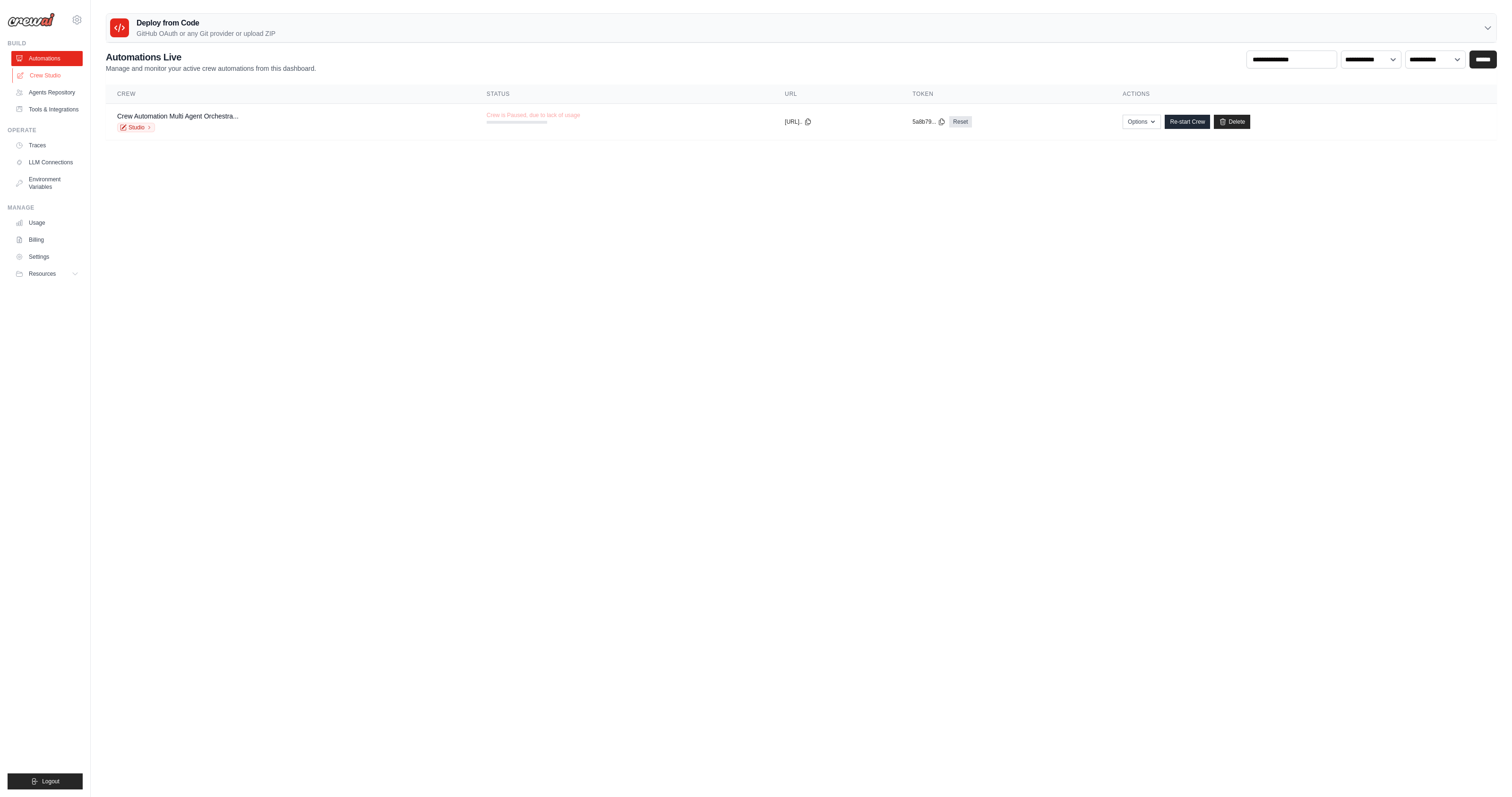
click at [55, 73] on link "Crew Studio" at bounding box center [47, 76] width 71 height 15
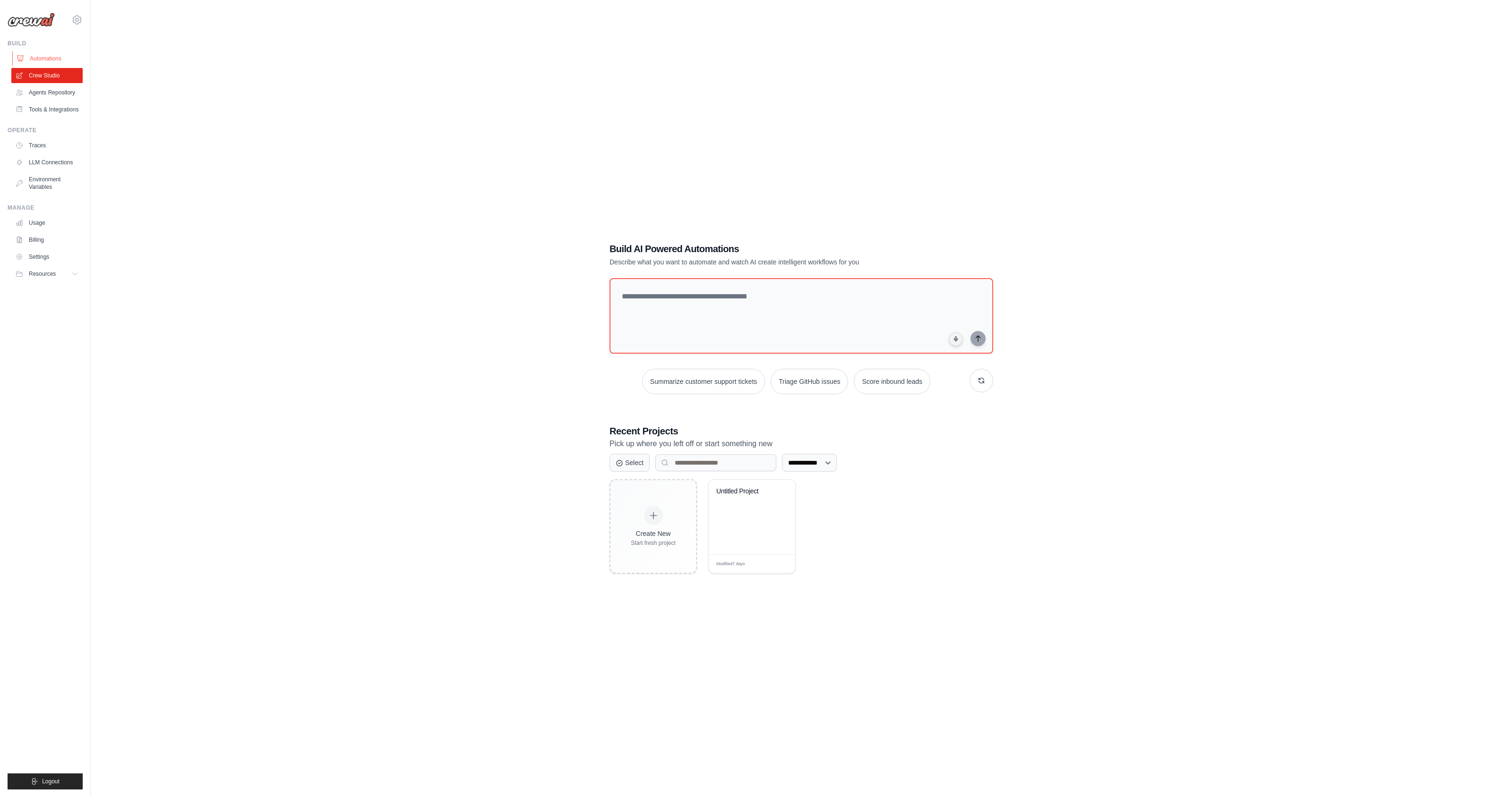
click at [47, 56] on link "Automations" at bounding box center [47, 58] width 71 height 15
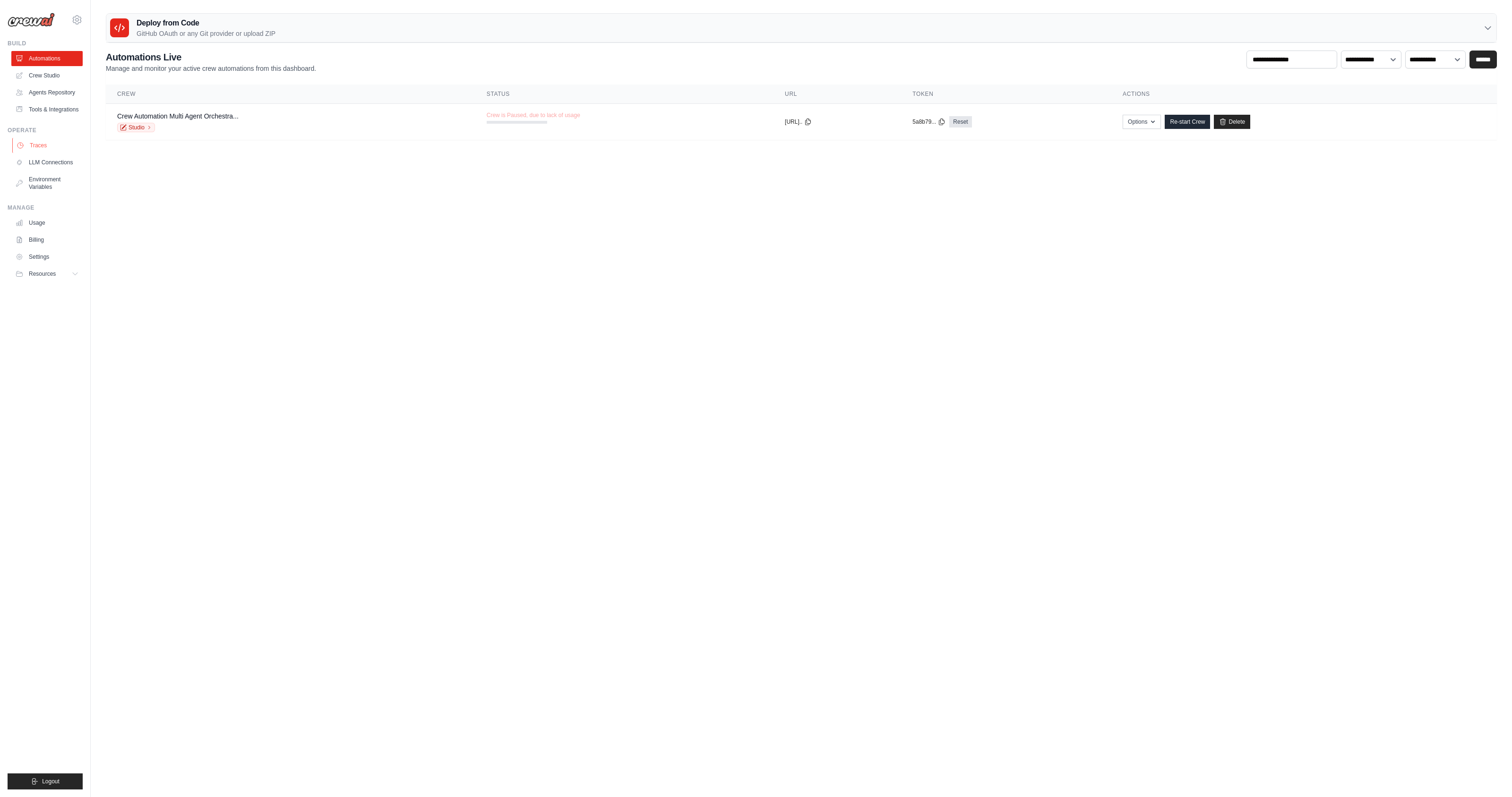
click at [43, 148] on link "Traces" at bounding box center [47, 145] width 71 height 15
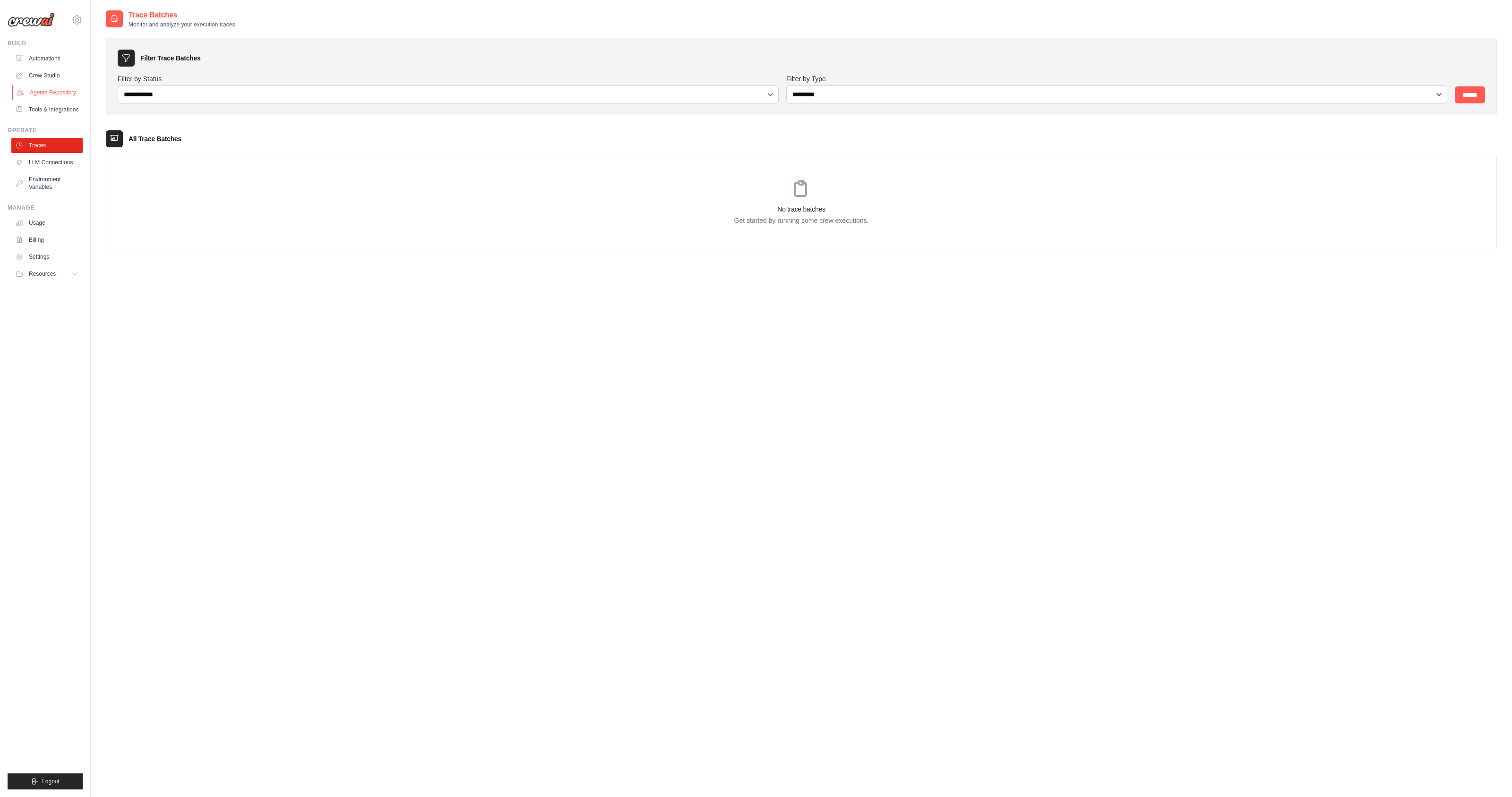
click at [55, 96] on link "Agents Repository" at bounding box center [47, 92] width 71 height 15
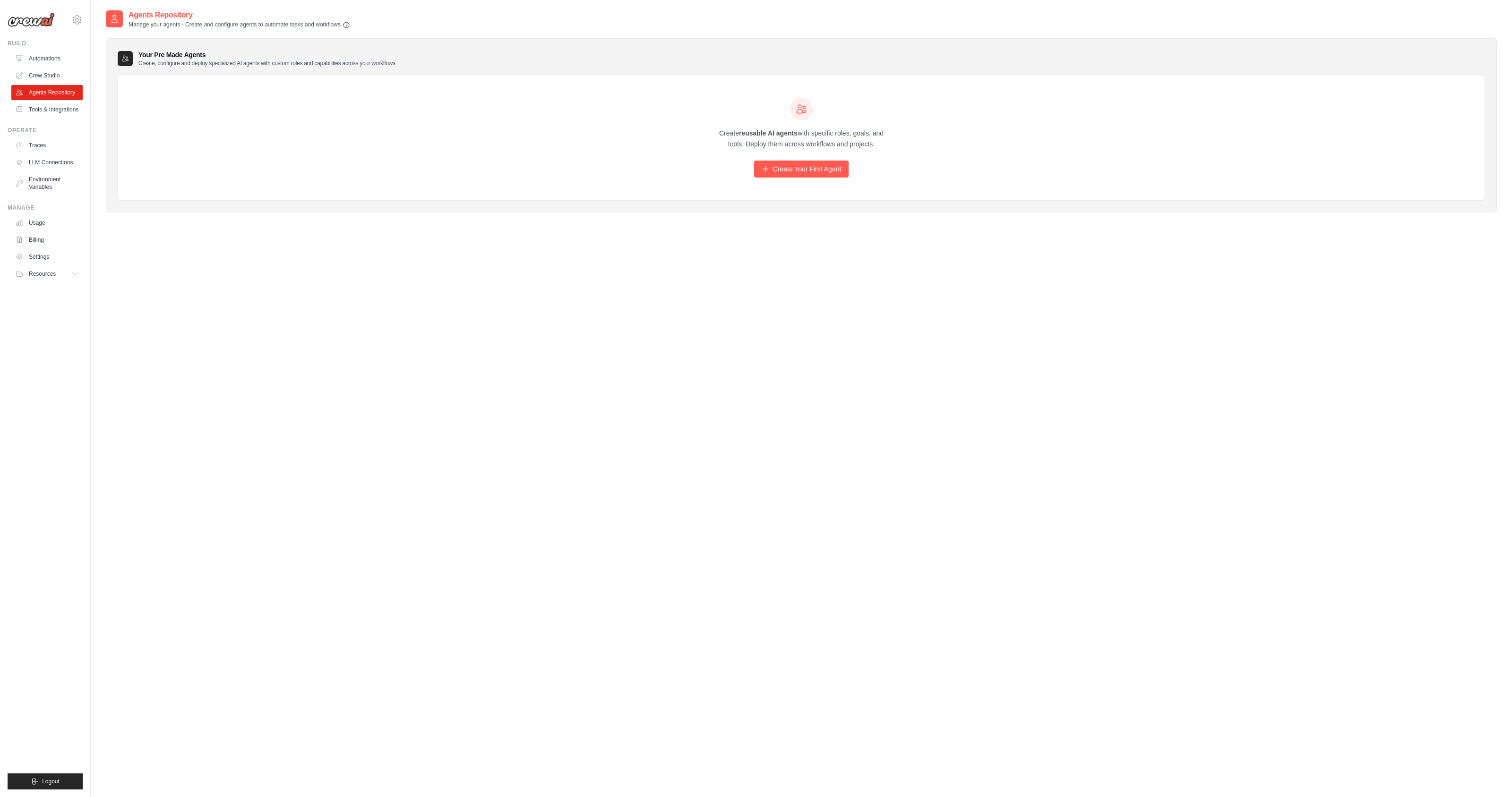
click at [777, 159] on div "Create reusable AI agents with specific roles, goals, and tools. Deploy them ac…" at bounding box center [801, 138] width 181 height 80
click at [775, 167] on link "Create Your First Agent" at bounding box center [801, 169] width 95 height 17
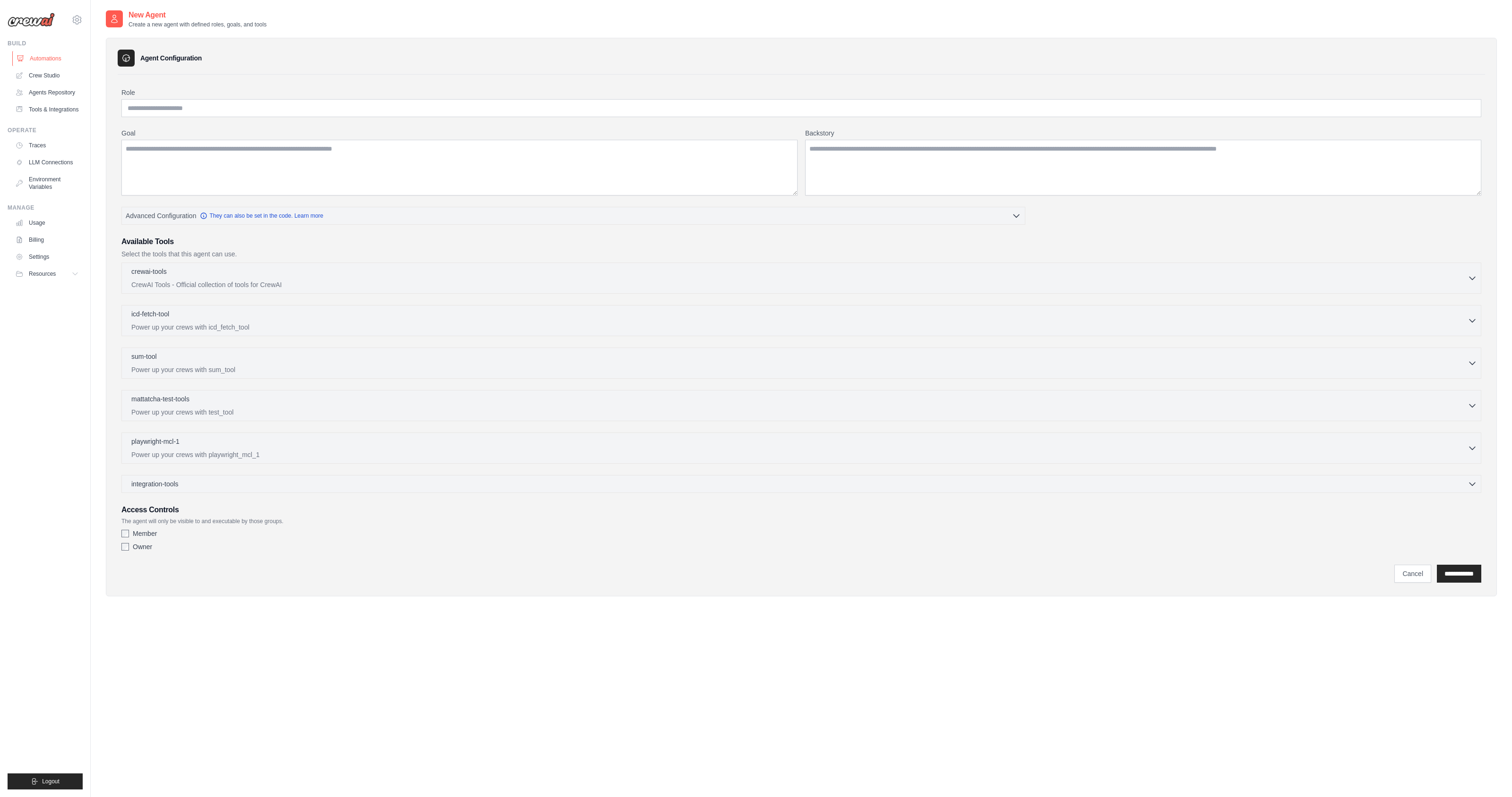
click at [46, 62] on link "Automations" at bounding box center [47, 58] width 71 height 15
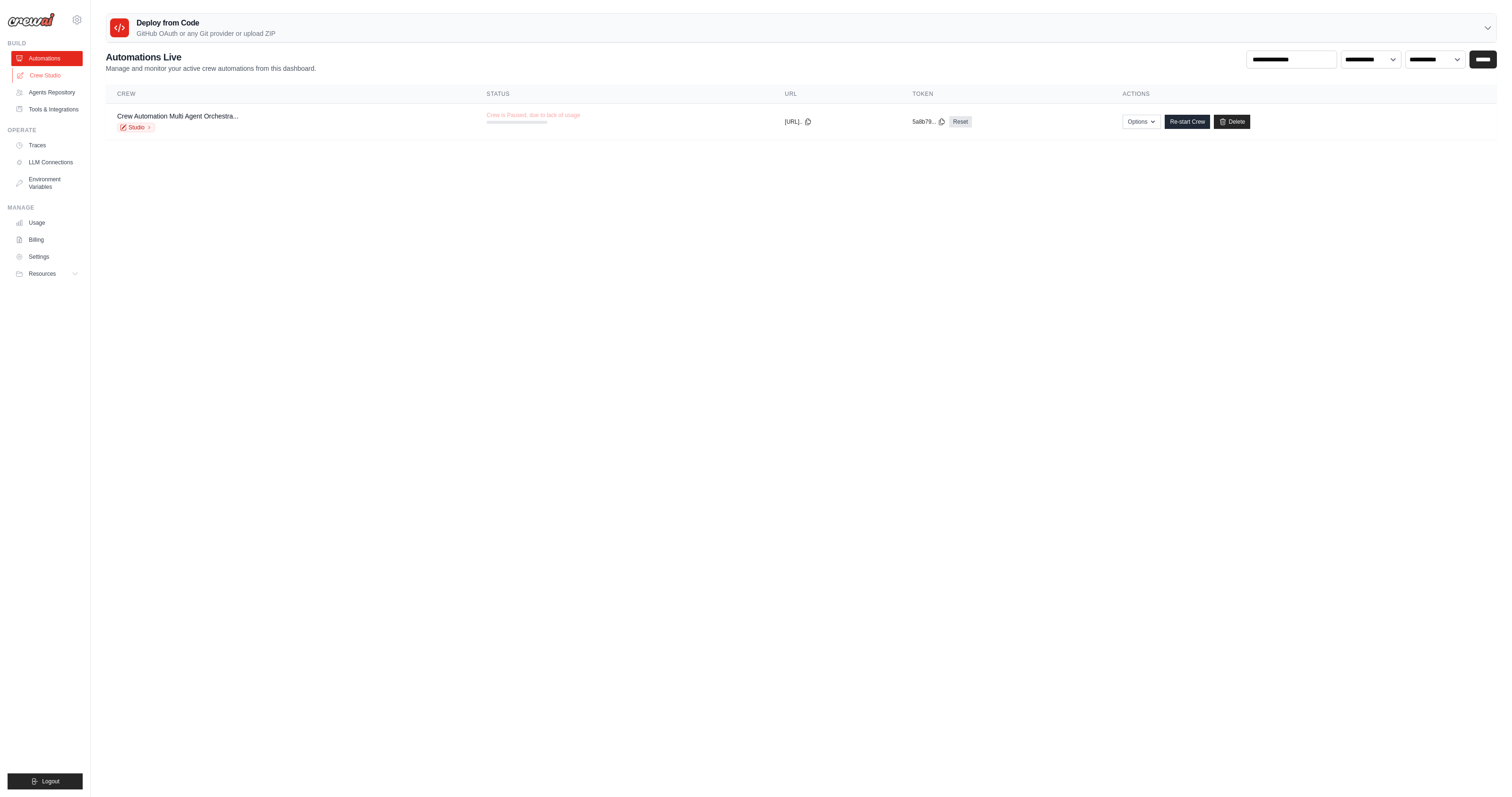
click at [45, 75] on link "Crew Studio" at bounding box center [47, 76] width 71 height 15
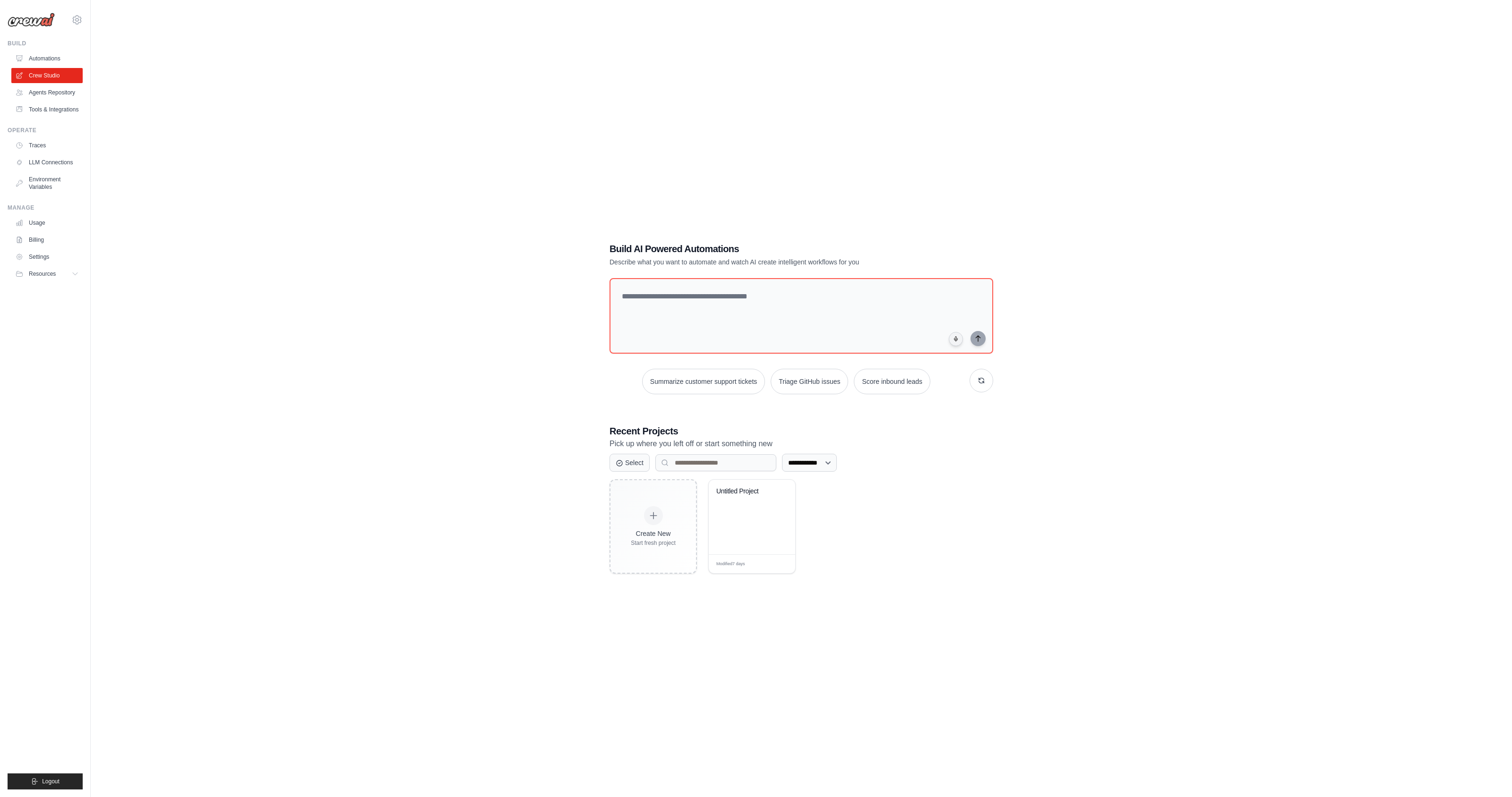
click at [128, 390] on div "**********" at bounding box center [801, 407] width 1391 height 797
click at [54, 107] on link "Tools & Integrations" at bounding box center [47, 109] width 71 height 15
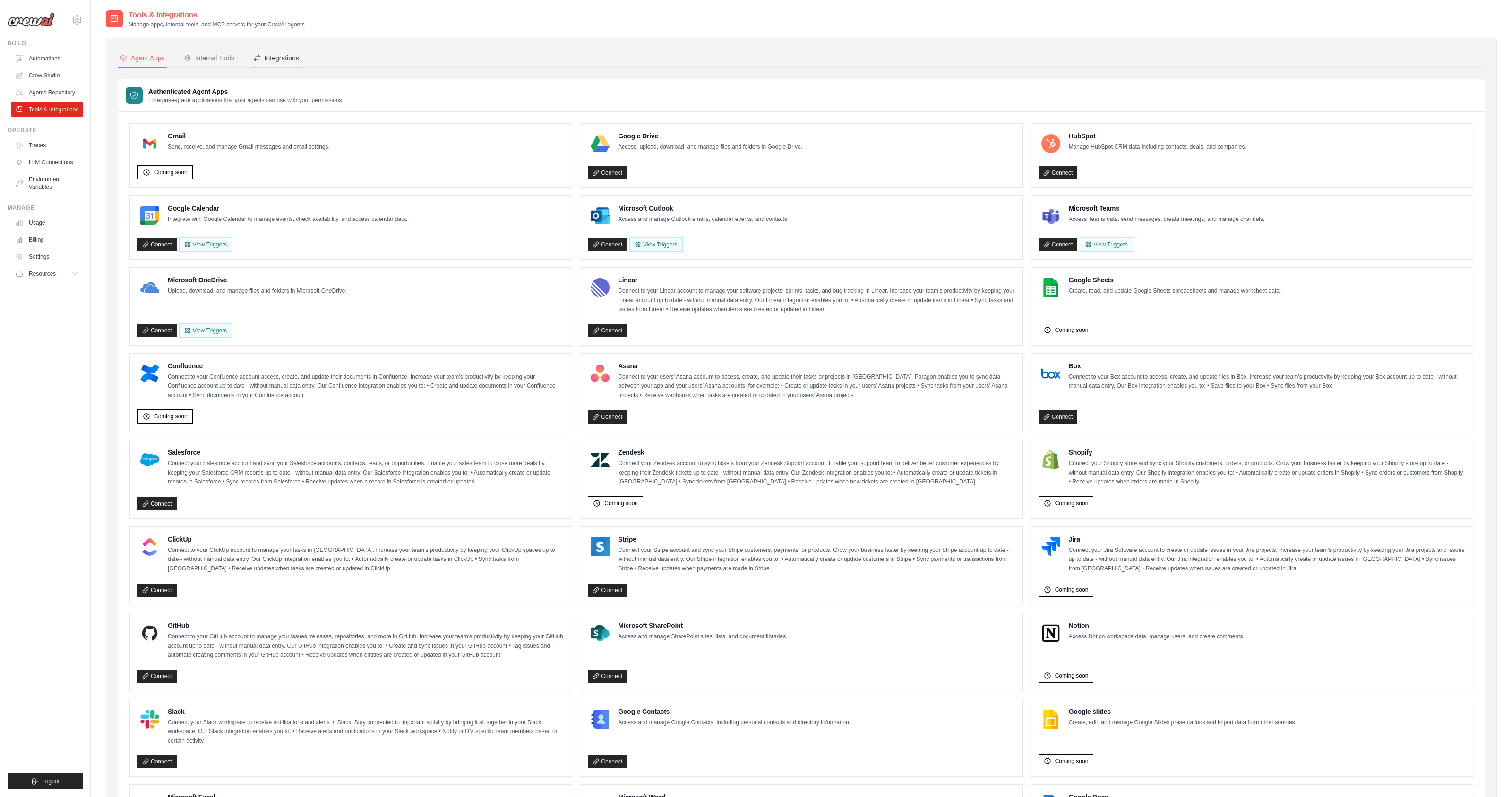
click at [278, 57] on div "Integrations" at bounding box center [276, 58] width 46 height 9
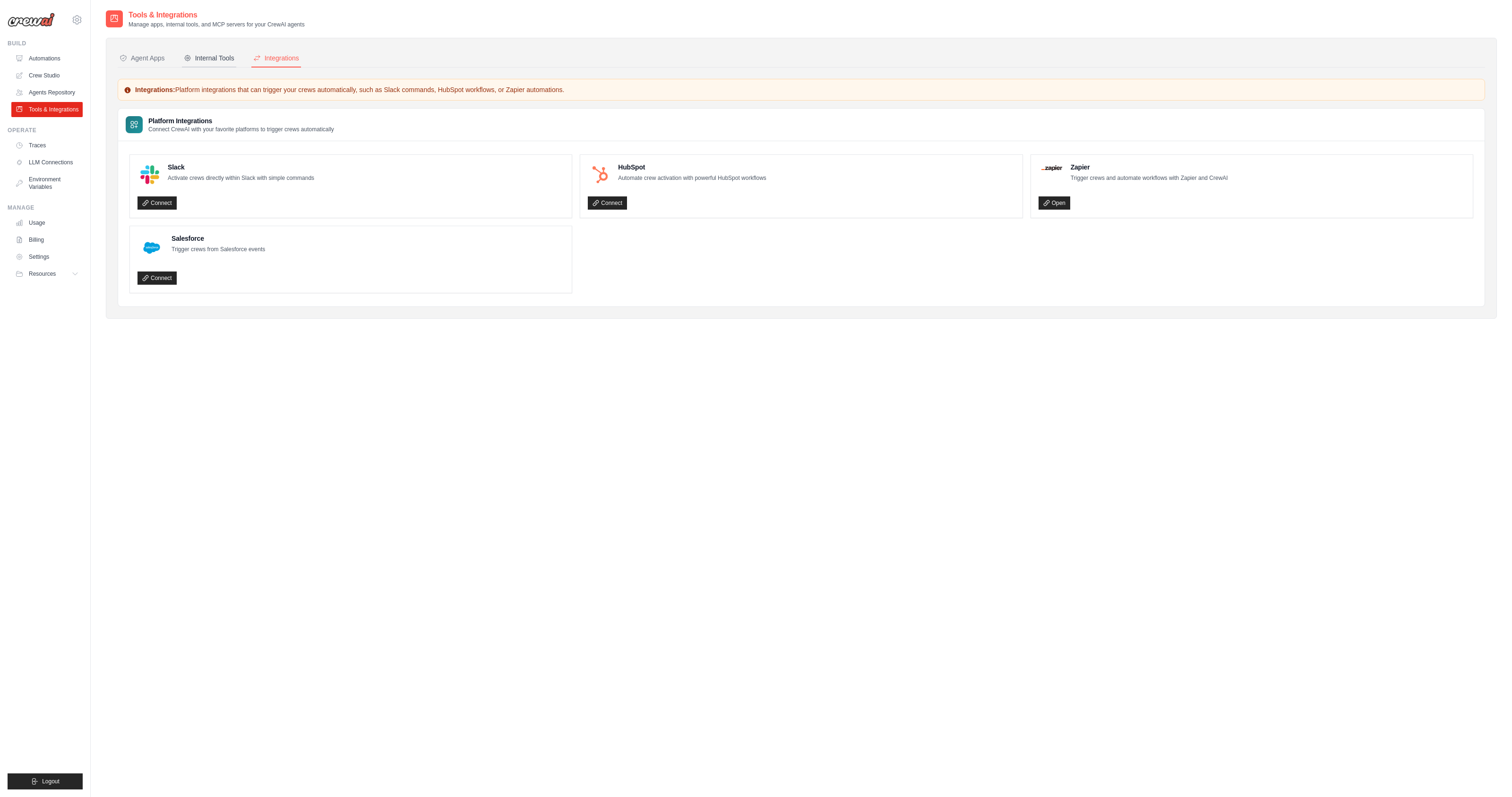
click at [206, 59] on div "Internal Tools" at bounding box center [209, 58] width 50 height 9
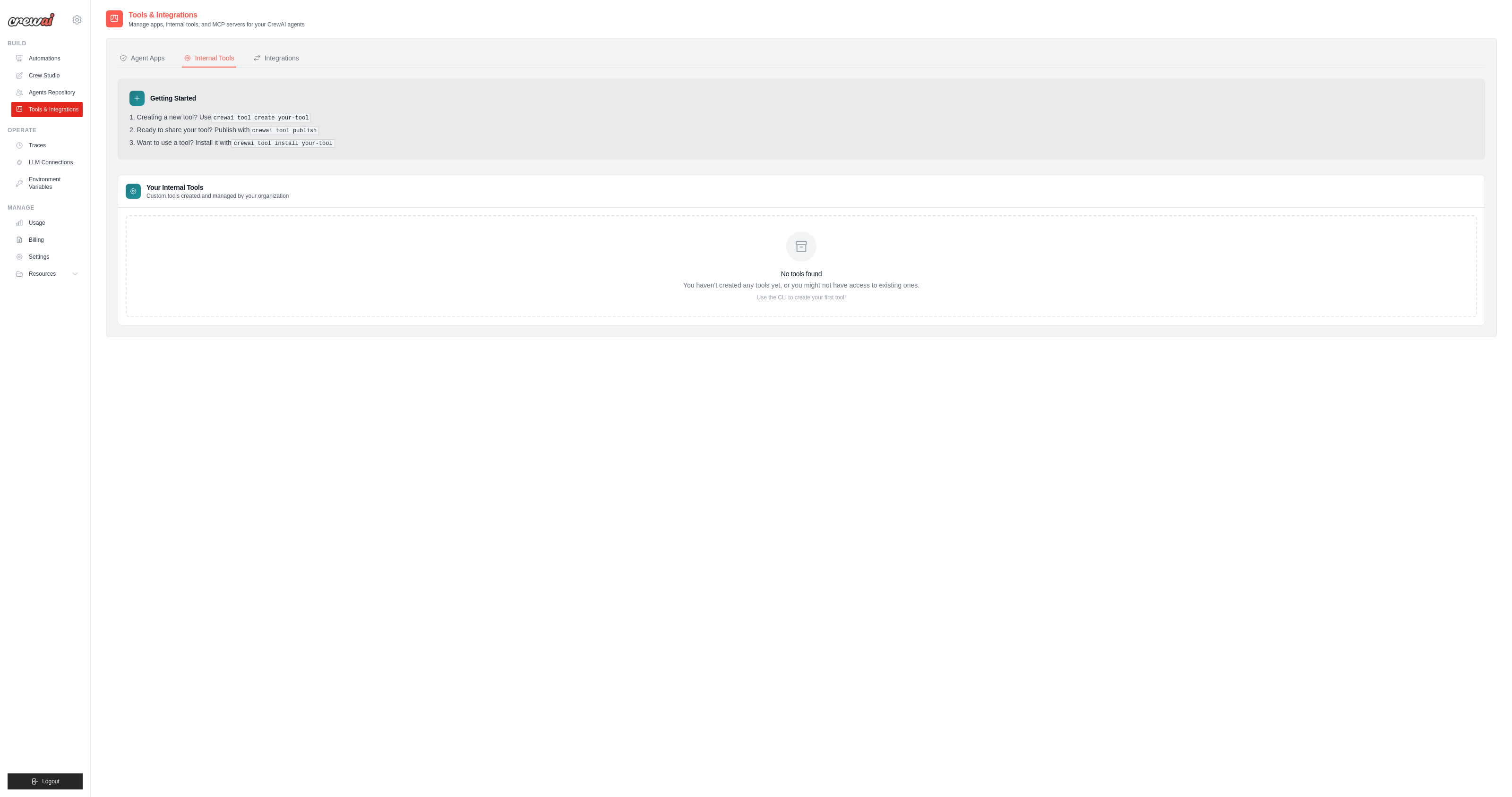
click at [304, 252] on div "No tools found You haven't created any tools yet, or you might not have access …" at bounding box center [801, 266] width 1352 height 102
click at [293, 239] on div "No tools found You haven't created any tools yet, or you might not have access …" at bounding box center [801, 266] width 1352 height 102
click at [40, 147] on link "Traces" at bounding box center [47, 145] width 71 height 15
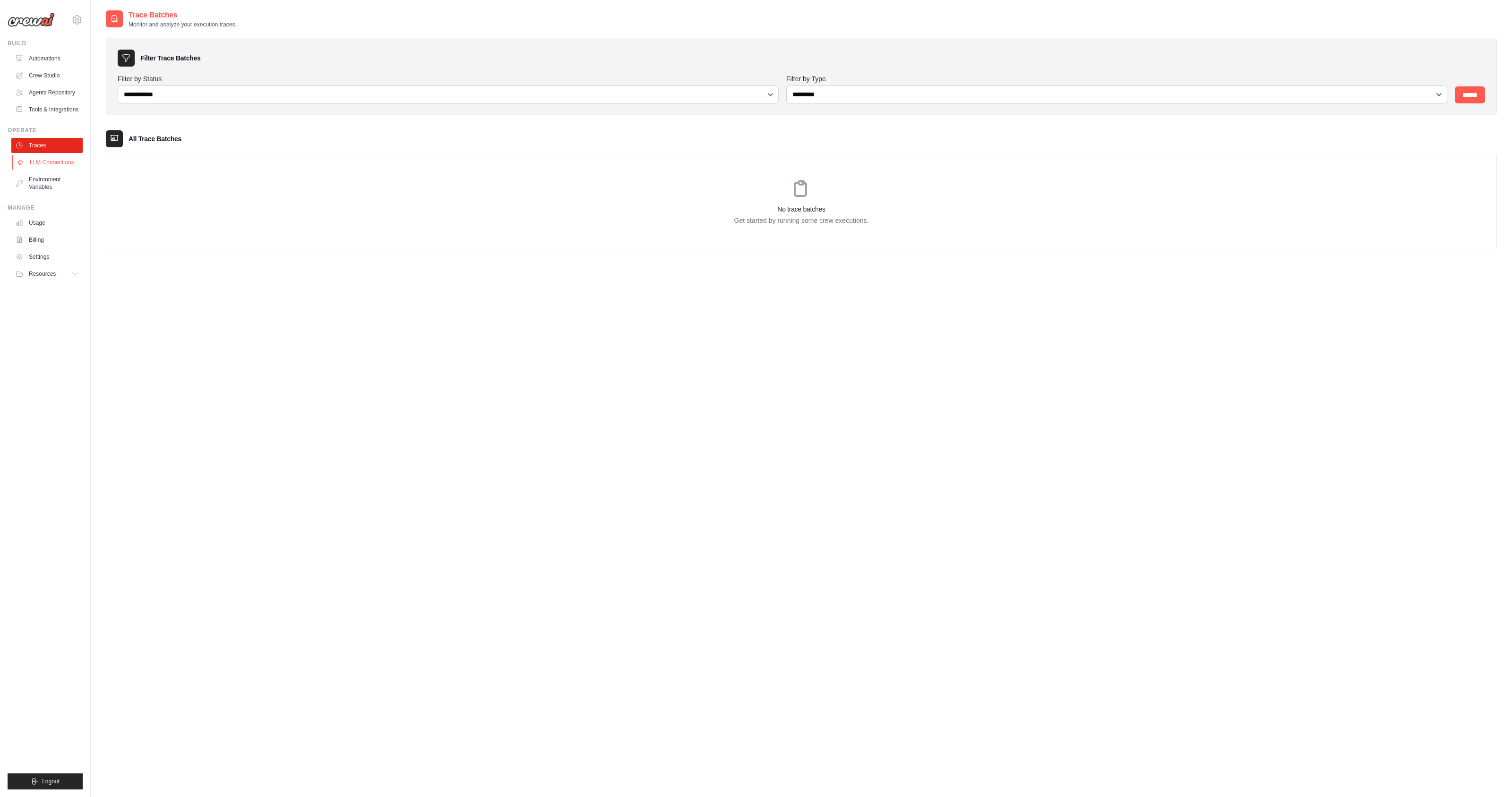
click at [56, 162] on link "LLM Connections" at bounding box center [47, 162] width 71 height 15
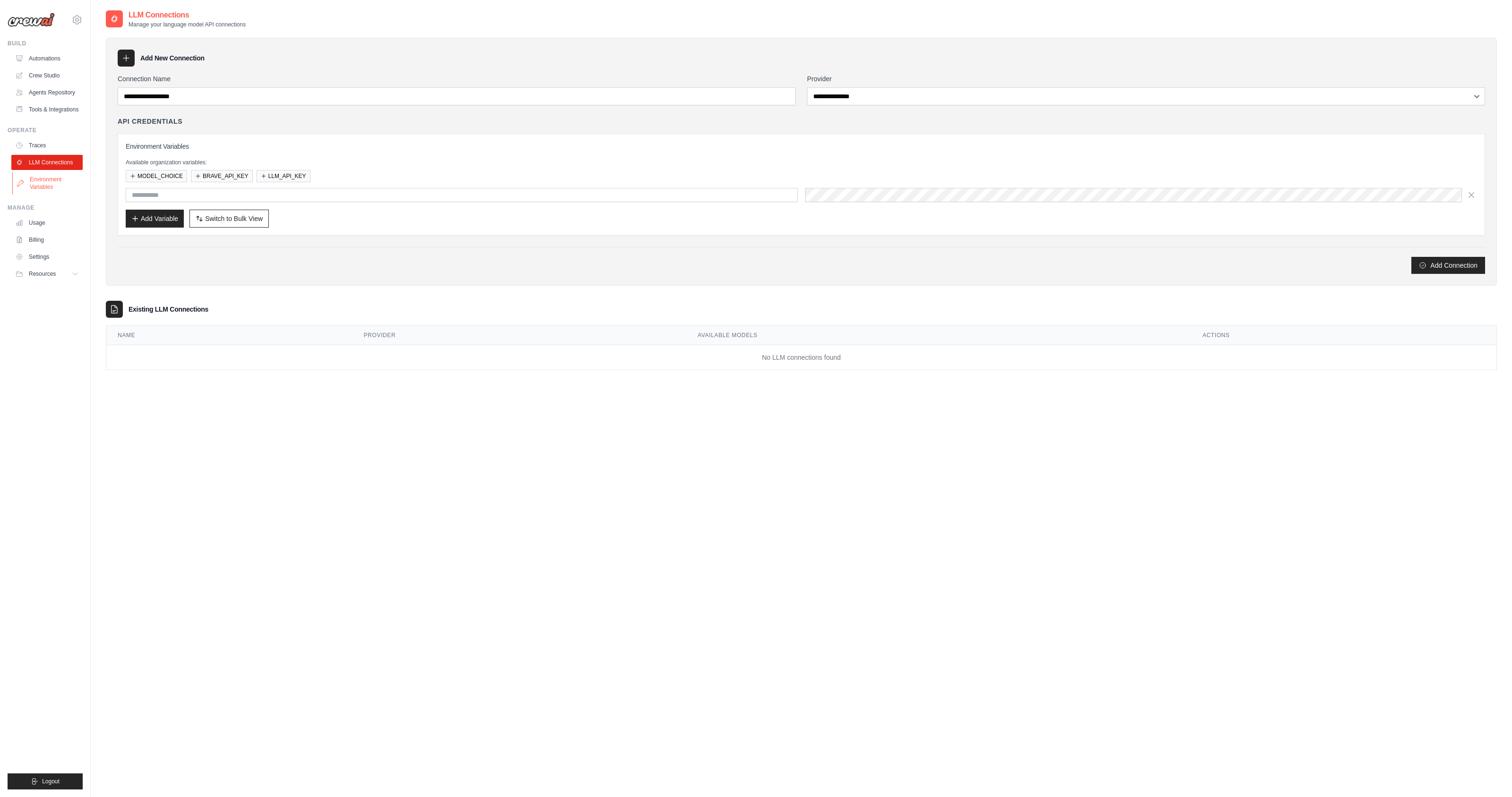
click at [52, 179] on link "Environment Variables" at bounding box center [47, 183] width 71 height 23
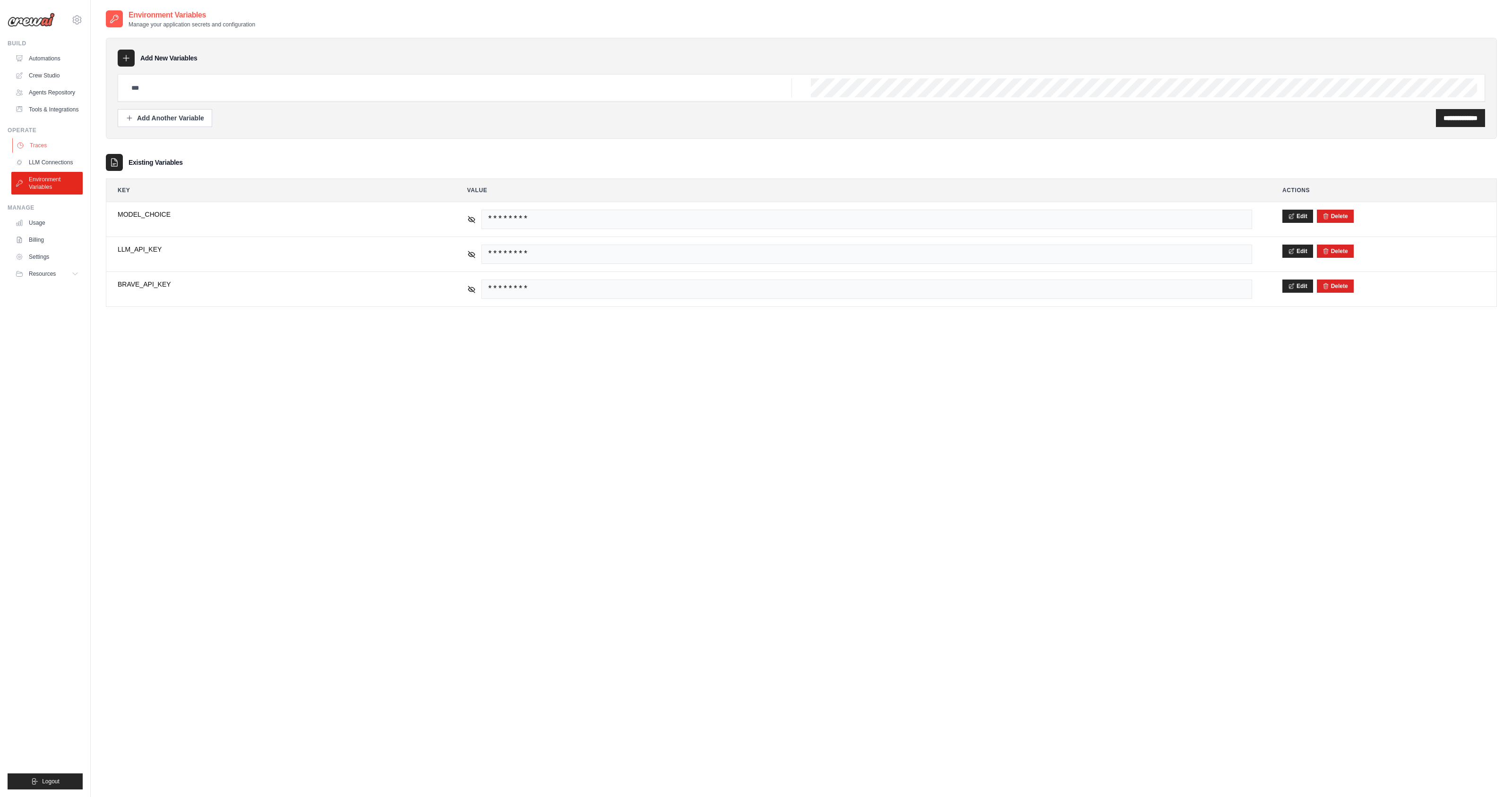
click at [42, 143] on link "Traces" at bounding box center [47, 145] width 71 height 15
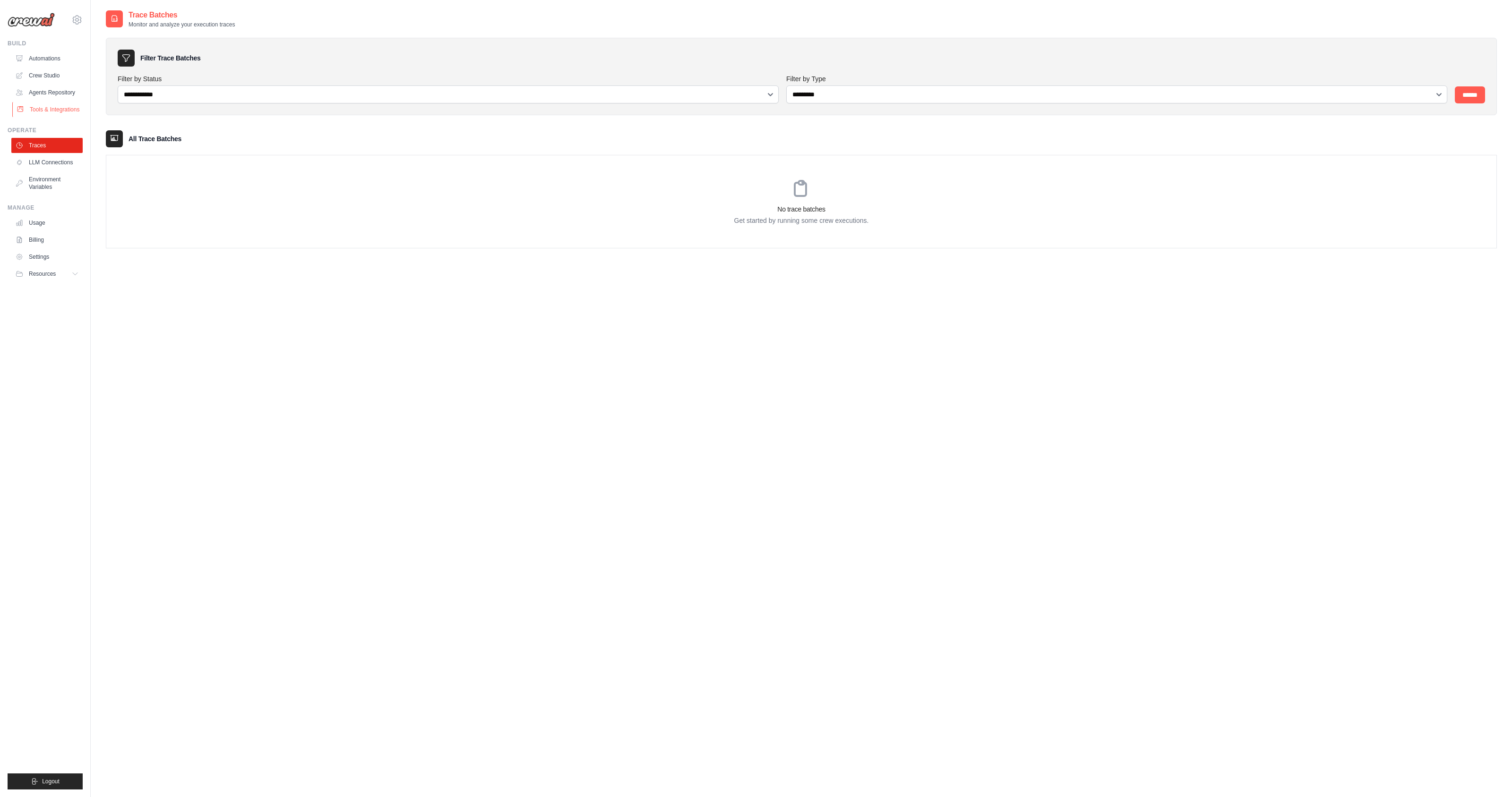
click at [44, 103] on link "Tools & Integrations" at bounding box center [47, 109] width 71 height 15
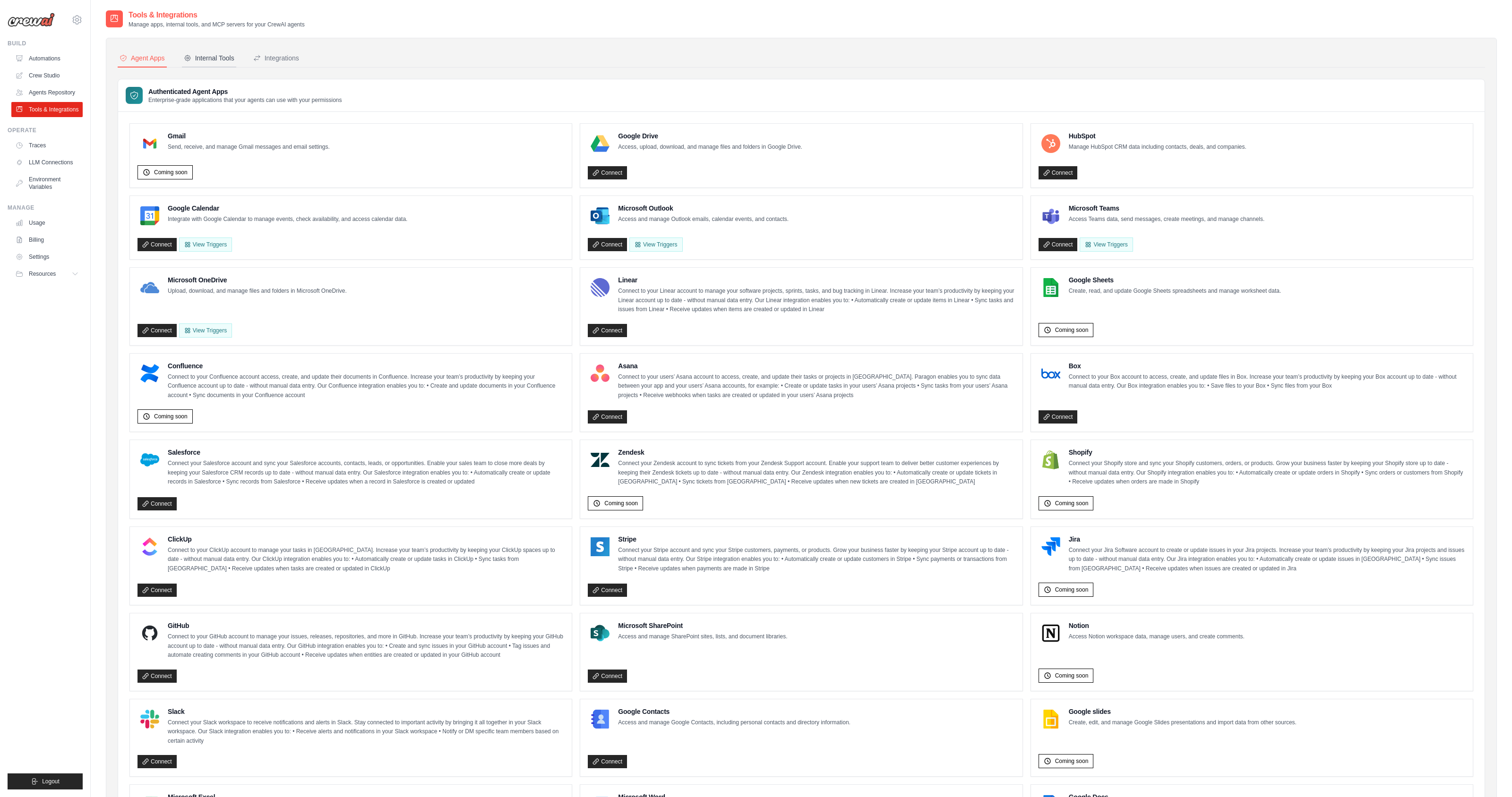
click at [208, 58] on div "Internal Tools" at bounding box center [209, 58] width 50 height 9
